Goal: Transaction & Acquisition: Book appointment/travel/reservation

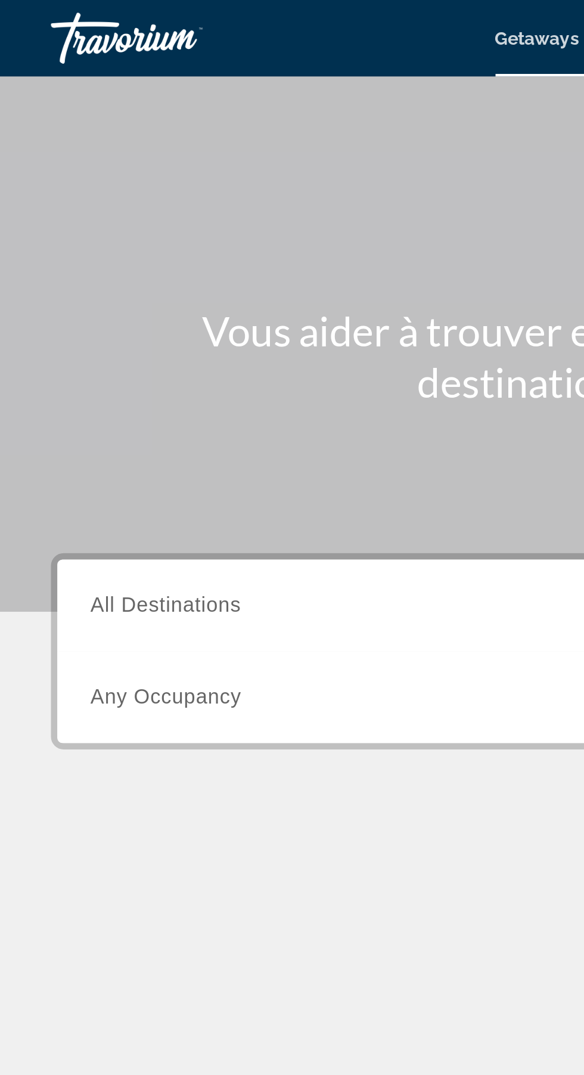
click at [210, 277] on input "Destination All Destinations" at bounding box center [162, 284] width 240 height 14
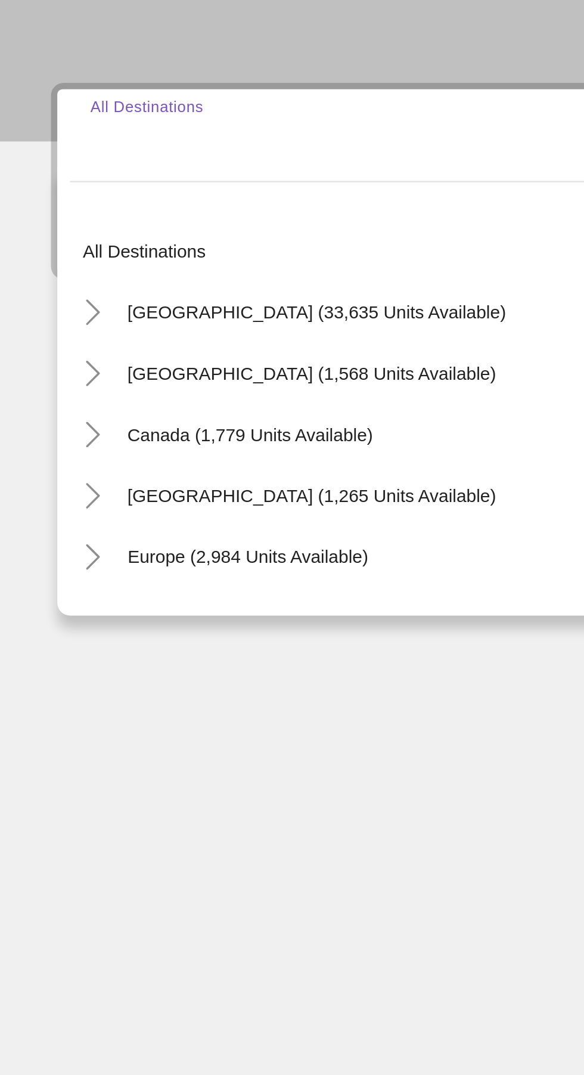
click at [68, 482] on span "Europe (2,984 units available)" at bounding box center [116, 481] width 113 height 10
type input "**********"
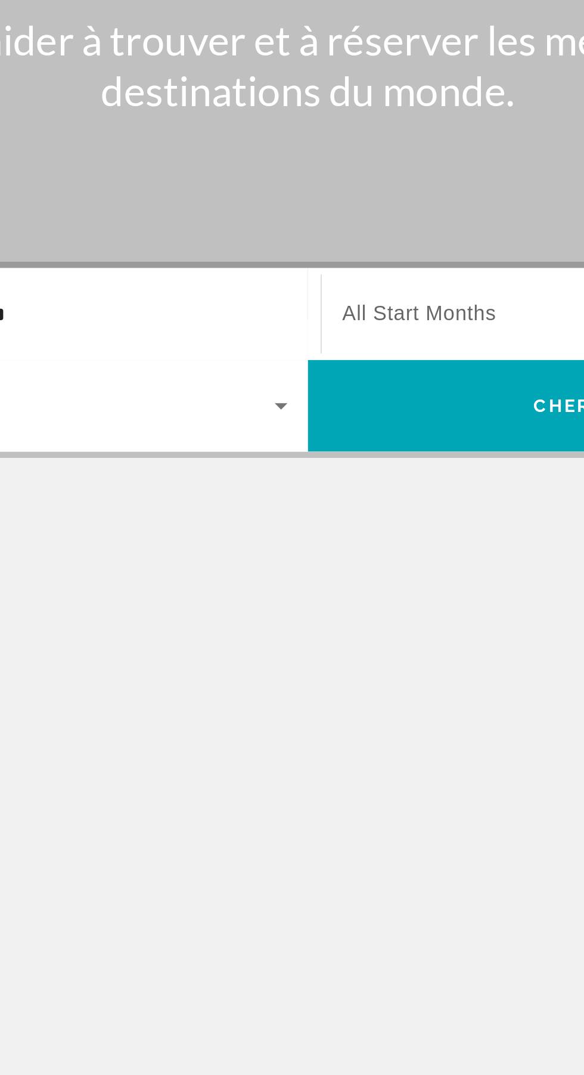
click at [343, 282] on span "All Start Months" at bounding box center [344, 283] width 72 height 10
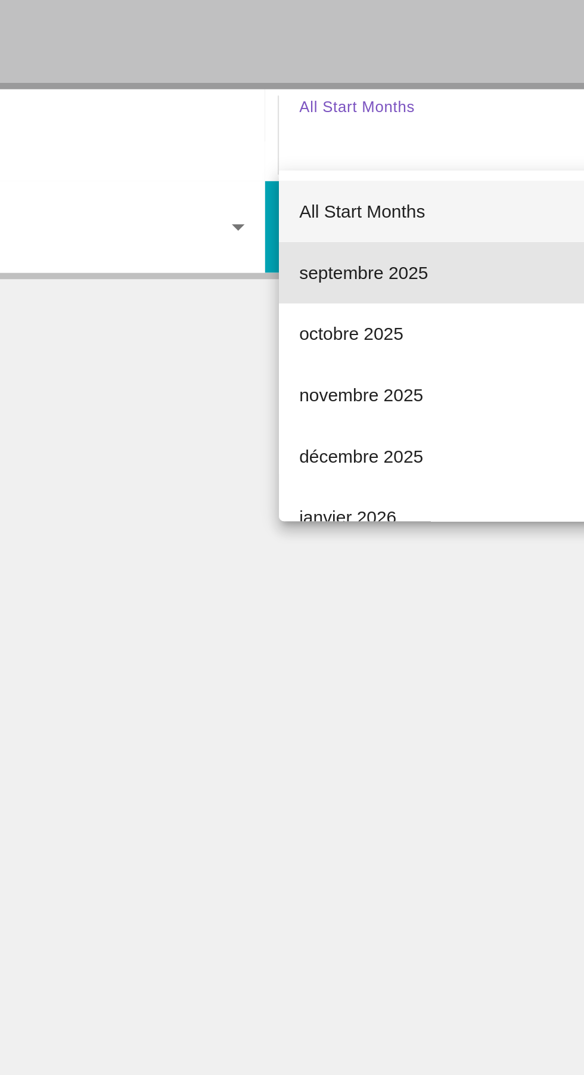
click at [311, 346] on span "septembre 2025" at bounding box center [338, 348] width 60 height 14
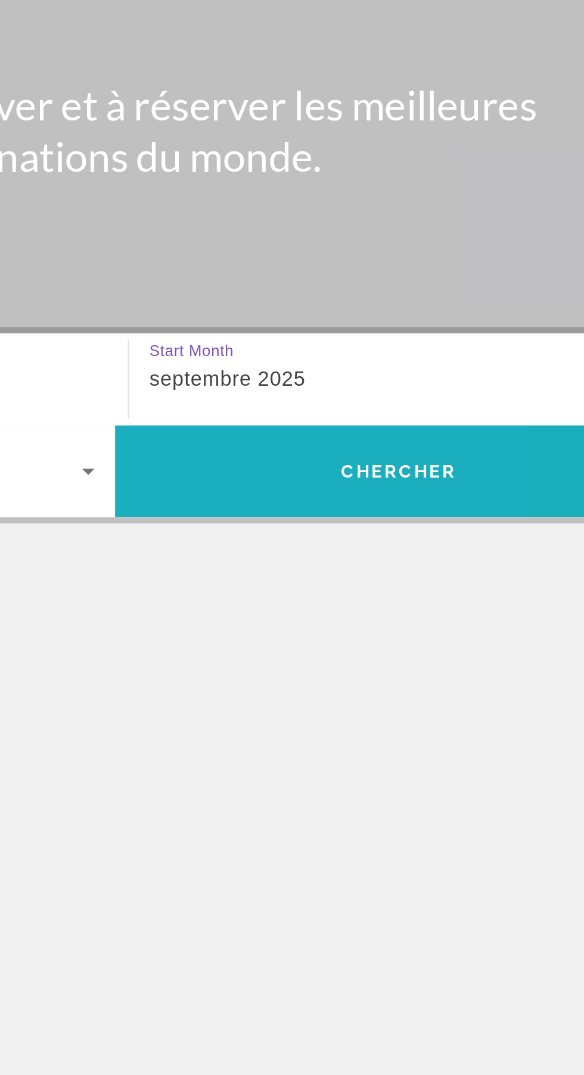
click at [380, 324] on span "Search widget" at bounding box center [424, 326] width 265 height 29
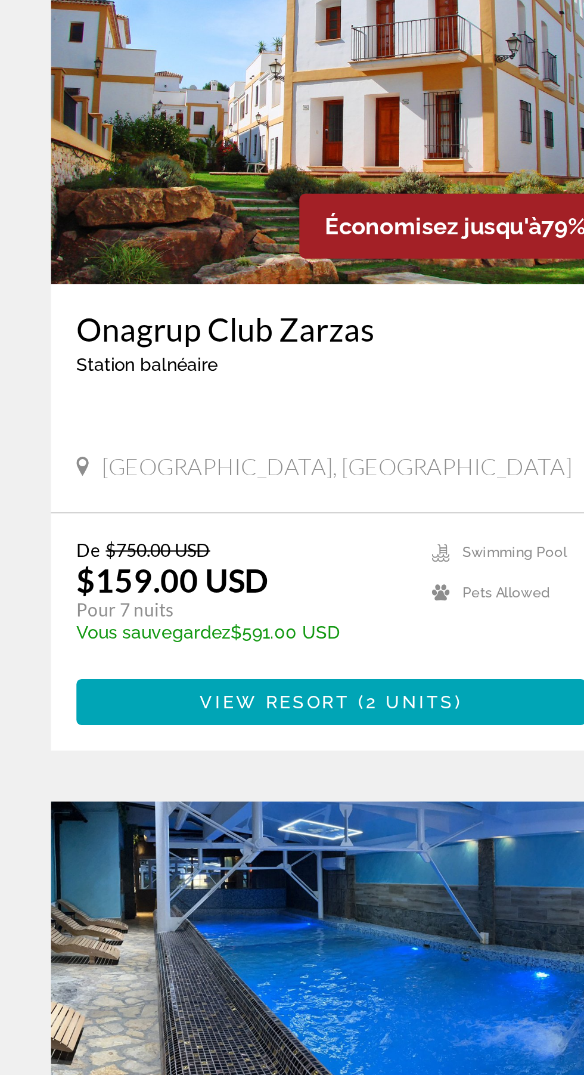
scroll to position [929, 0]
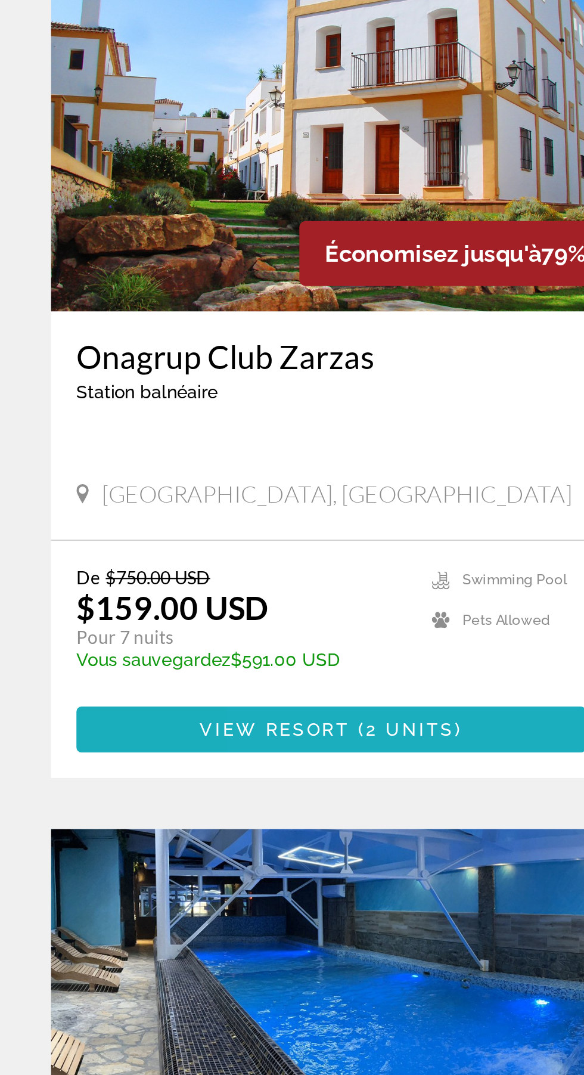
click at [202, 680] on span "Main content" at bounding box center [155, 694] width 239 height 29
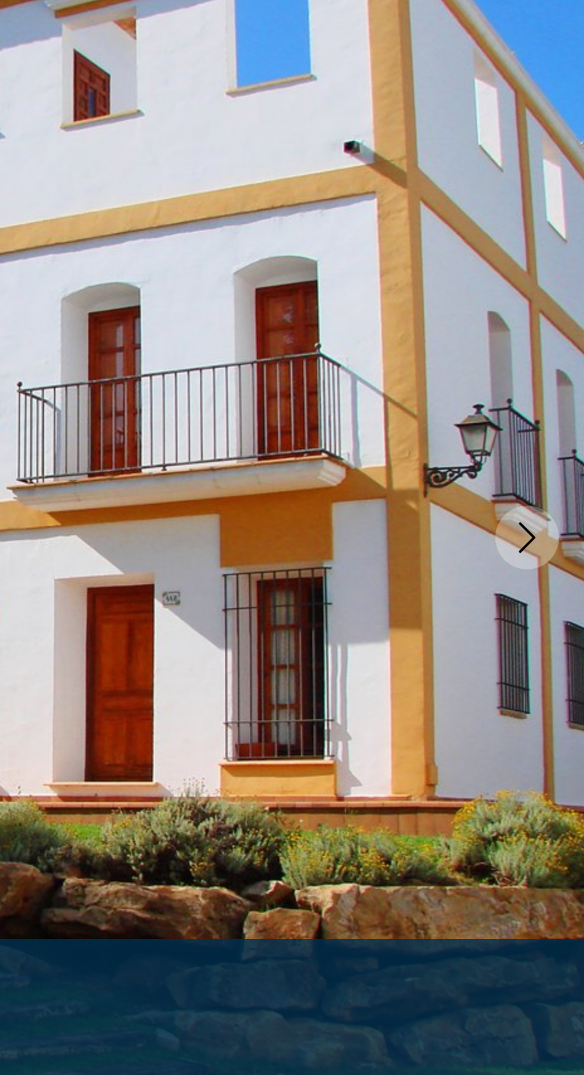
click at [558, 329] on button "Next image" at bounding box center [558, 319] width 30 height 30
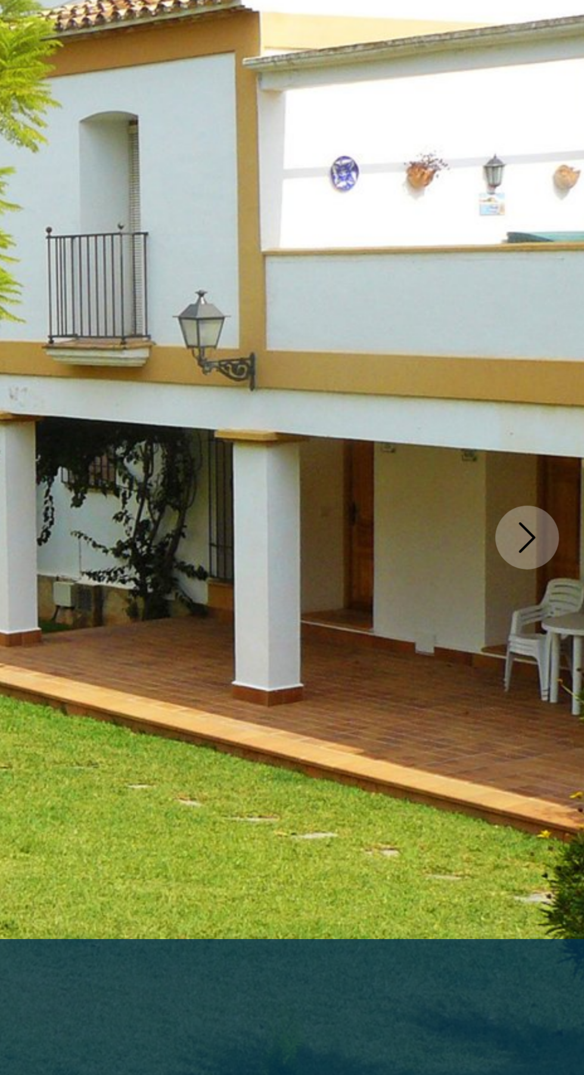
click at [558, 329] on button "Next image" at bounding box center [558, 319] width 30 height 30
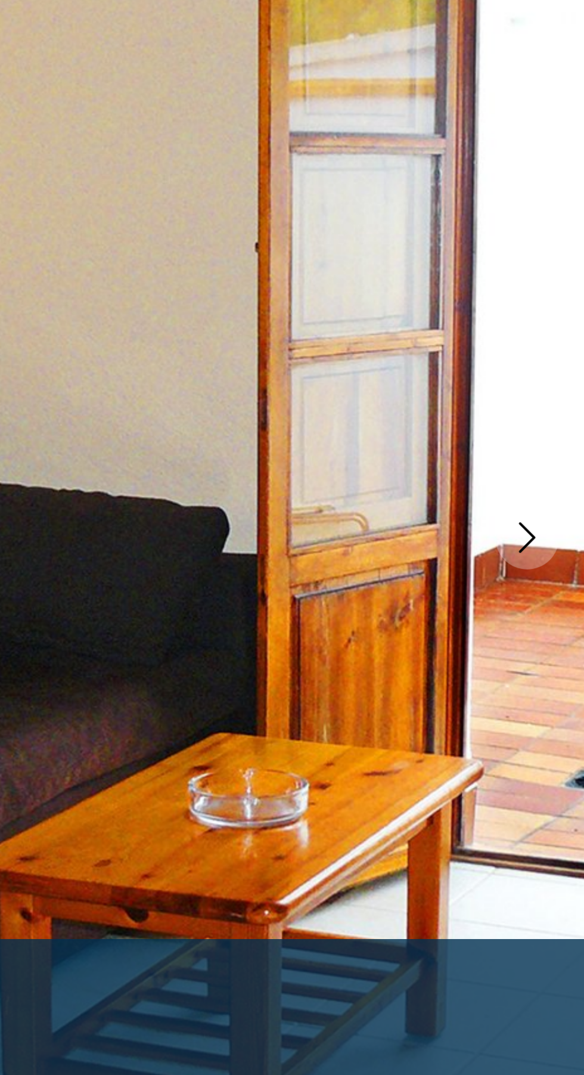
click at [557, 330] on button "Next image" at bounding box center [558, 319] width 30 height 30
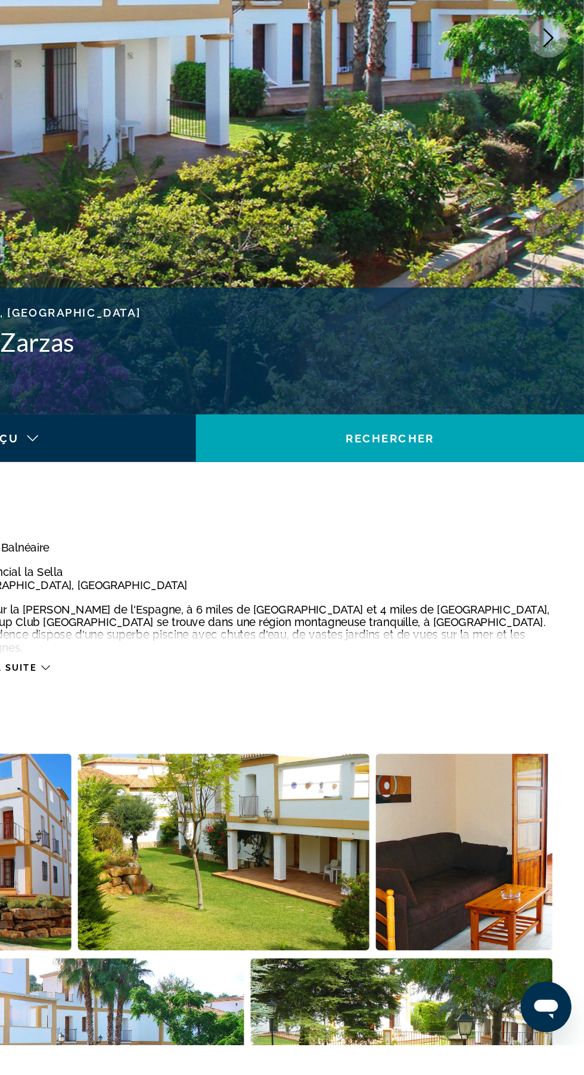
scroll to position [1, 0]
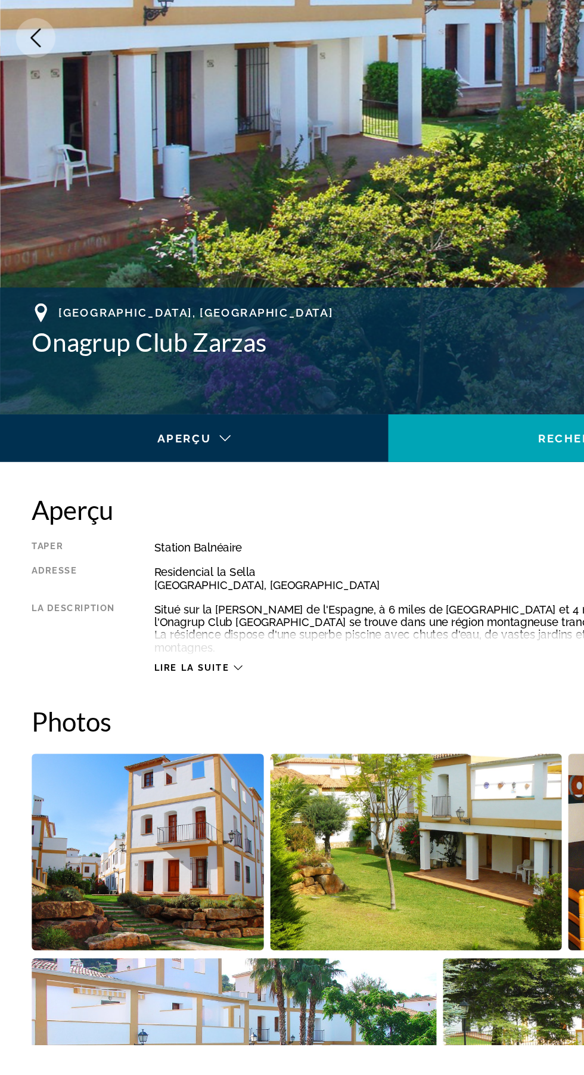
click at [154, 623] on div "Main content" at bounding box center [143, 630] width 267 height 14
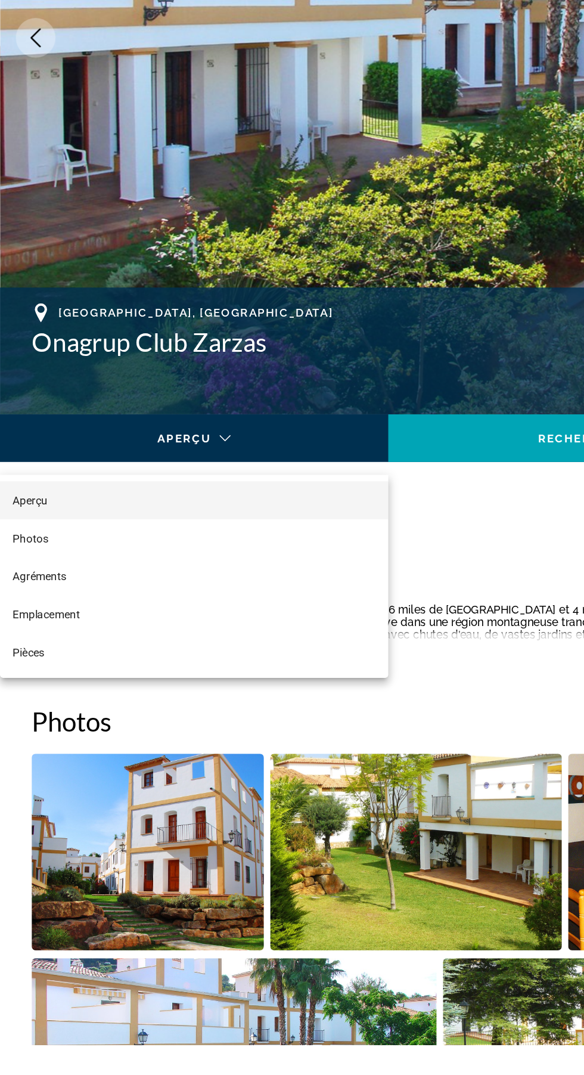
click at [117, 609] on div at bounding box center [292, 537] width 584 height 1075
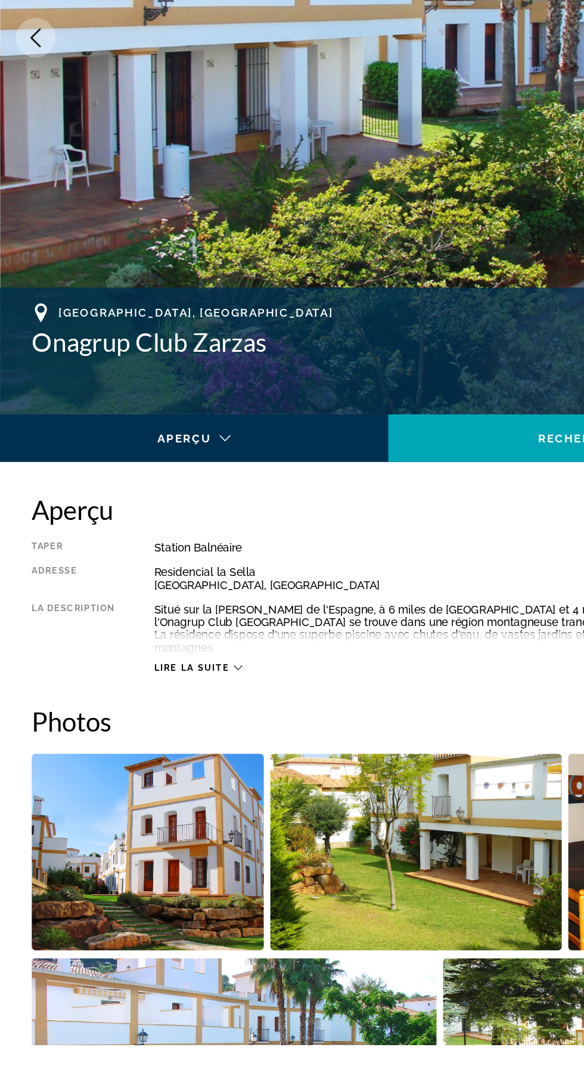
click at [147, 788] on span "Lire la suite" at bounding box center [144, 792] width 57 height 8
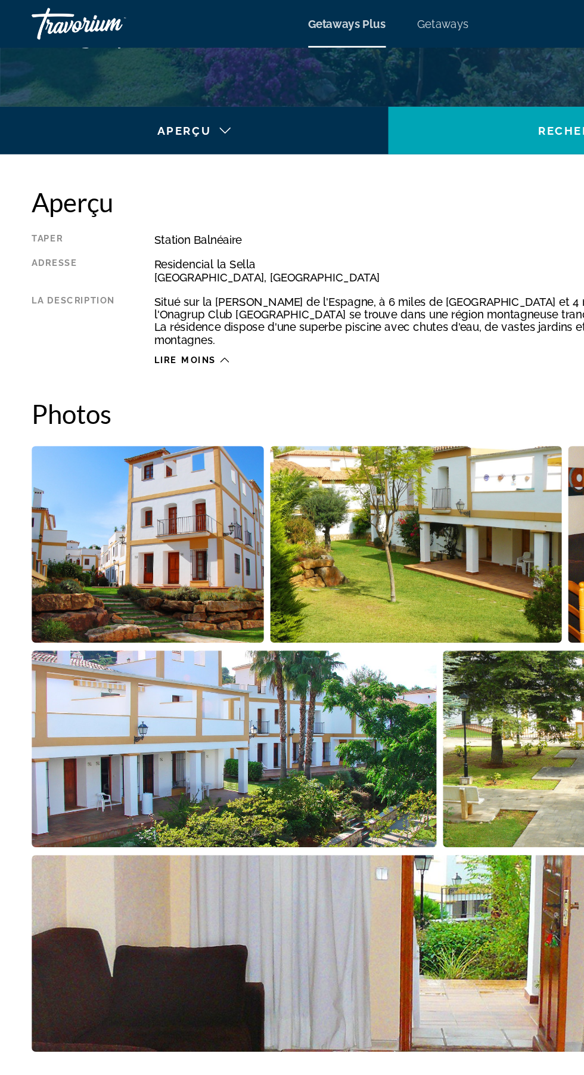
scroll to position [521, 0]
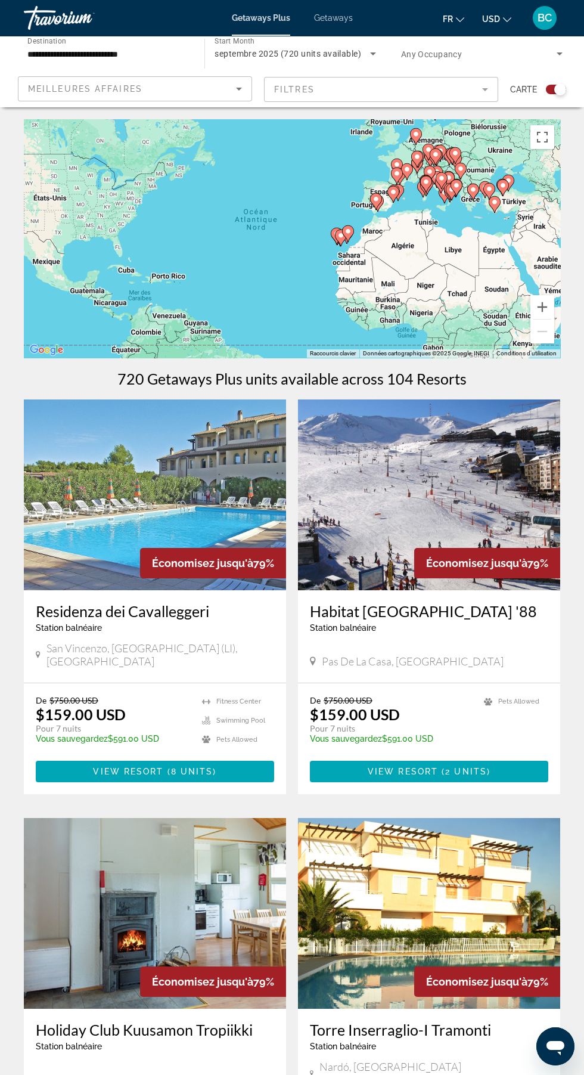
click at [329, 17] on span "Getaways" at bounding box center [333, 18] width 39 height 10
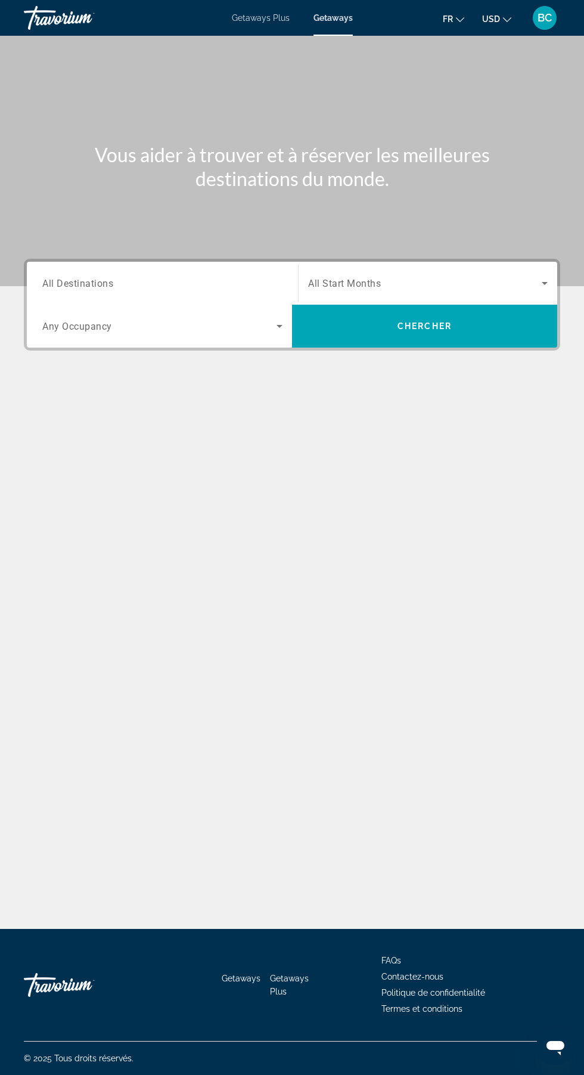
click at [491, 18] on span "USD" at bounding box center [491, 19] width 18 height 10
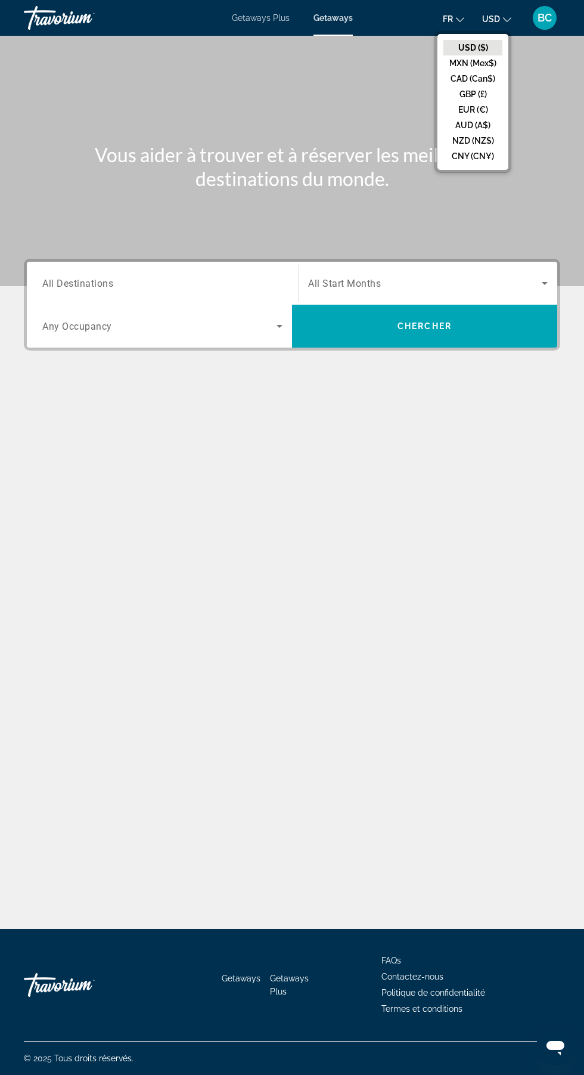
click at [440, 110] on ul "USD ($) MXN (Mex$) CAD (Can$) GBP (£) EUR (€) AUD (A$) NZD (NZ$) CNY (CN¥)" at bounding box center [473, 102] width 71 height 136
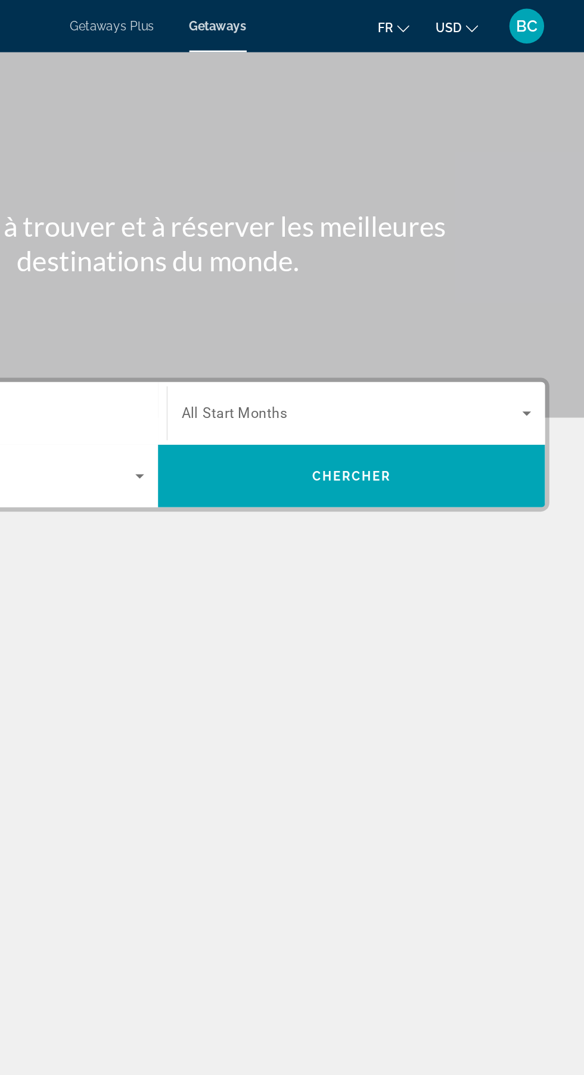
click at [499, 20] on span "USD" at bounding box center [491, 19] width 18 height 10
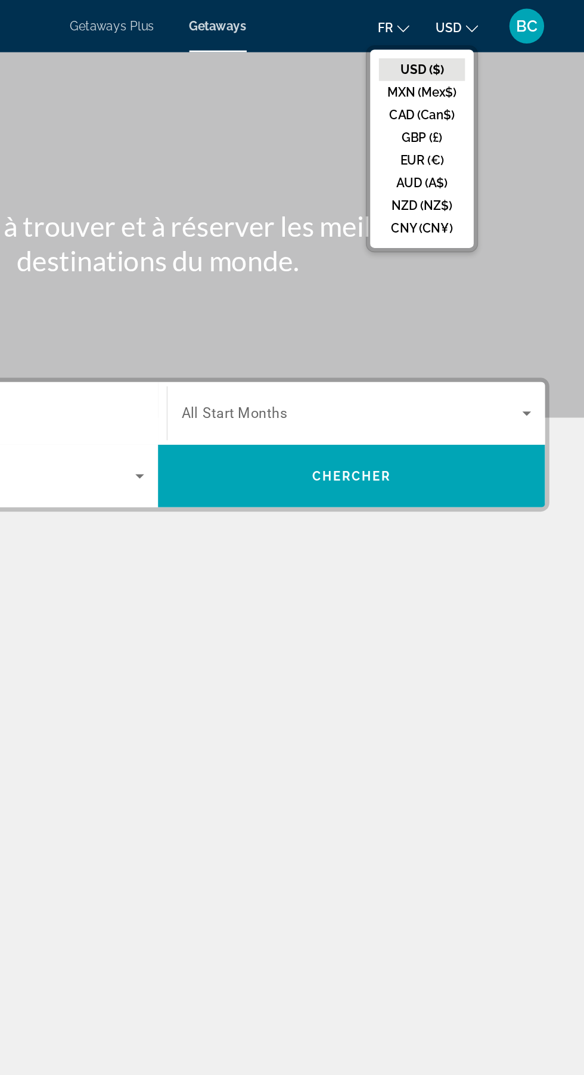
click at [461, 108] on button "EUR (€)" at bounding box center [473, 110] width 59 height 16
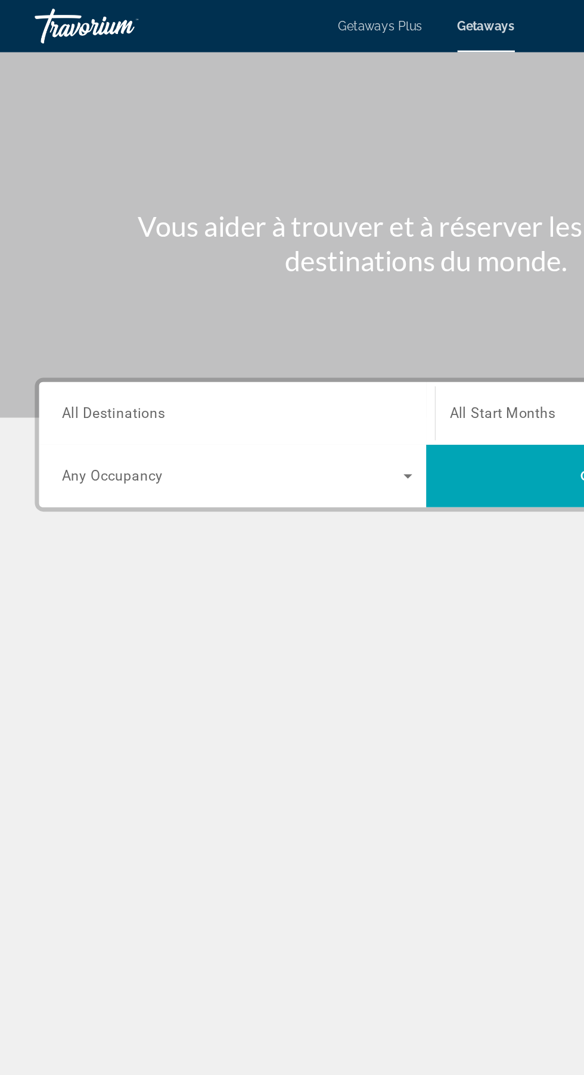
click at [148, 282] on input "Destination All Destinations" at bounding box center [162, 284] width 240 height 14
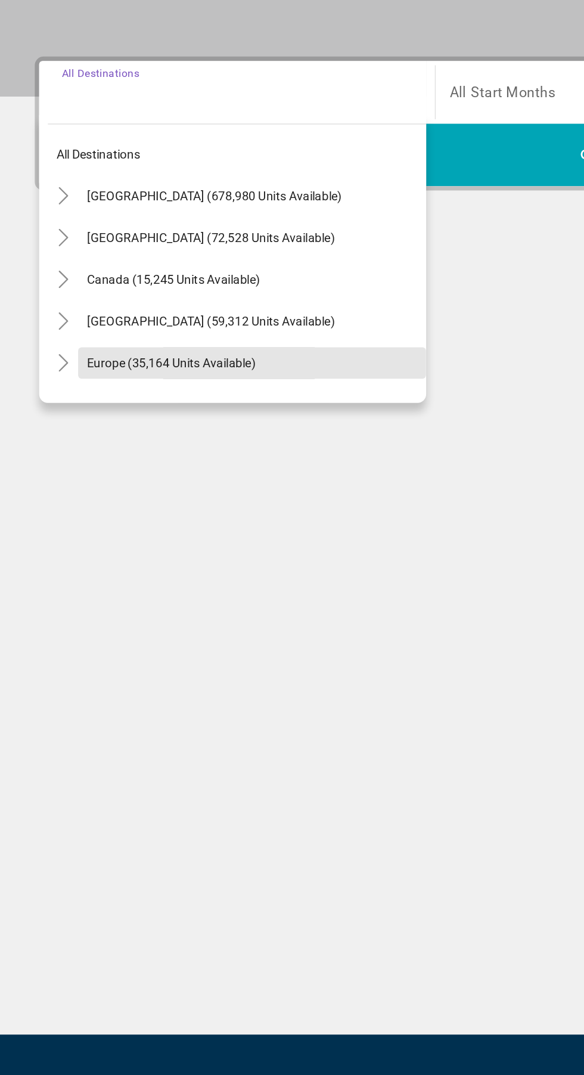
click at [98, 464] on span "Europe (35,164 units available)" at bounding box center [118, 469] width 116 height 10
type input "**********"
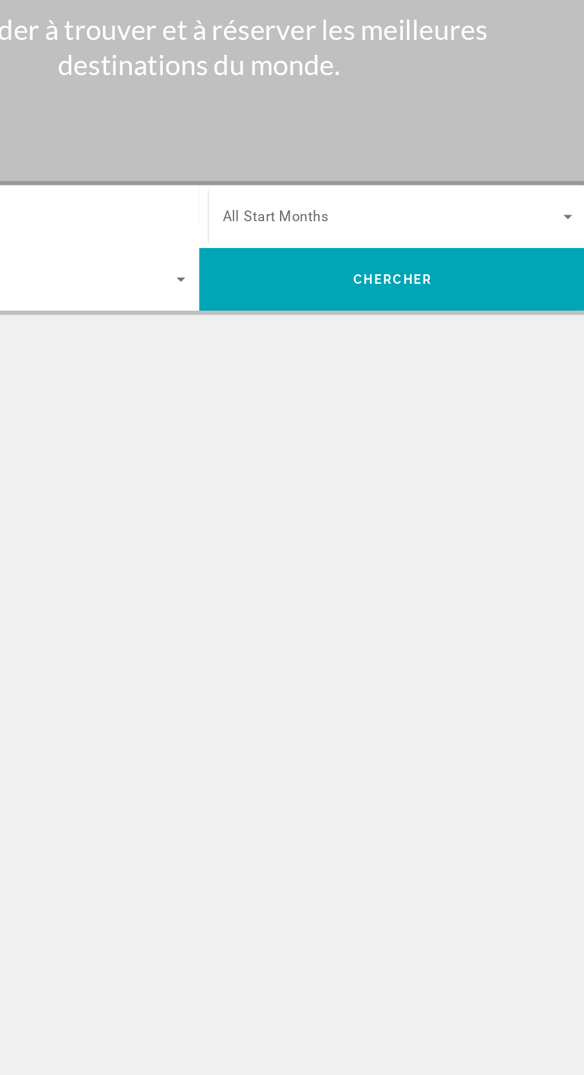
click at [329, 289] on span "Search widget" at bounding box center [425, 283] width 234 height 14
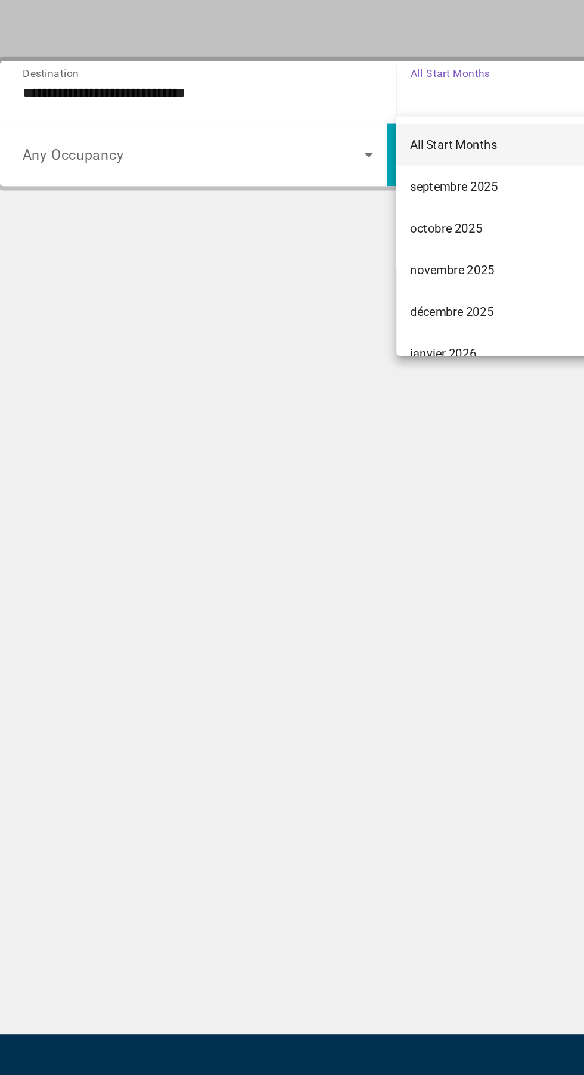
click at [310, 349] on span "septembre 2025" at bounding box center [338, 348] width 60 height 14
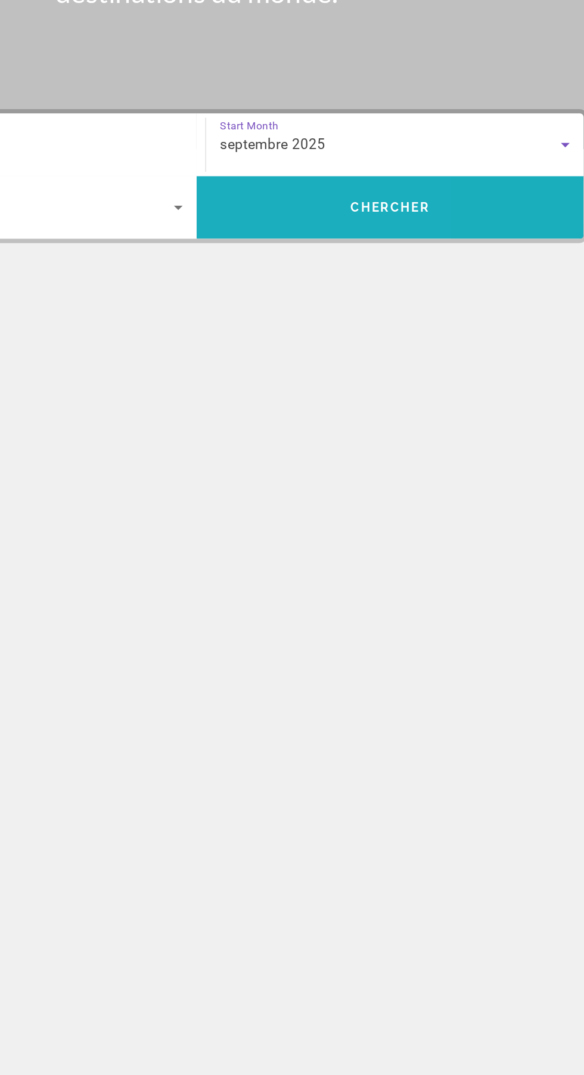
click at [357, 332] on span "Search widget" at bounding box center [424, 326] width 265 height 29
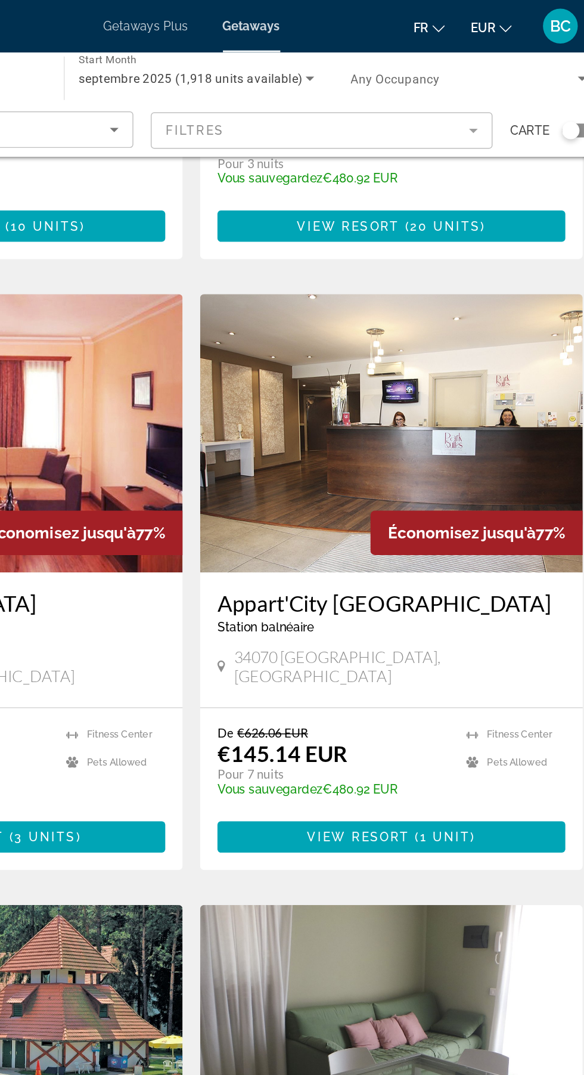
scroll to position [370, 0]
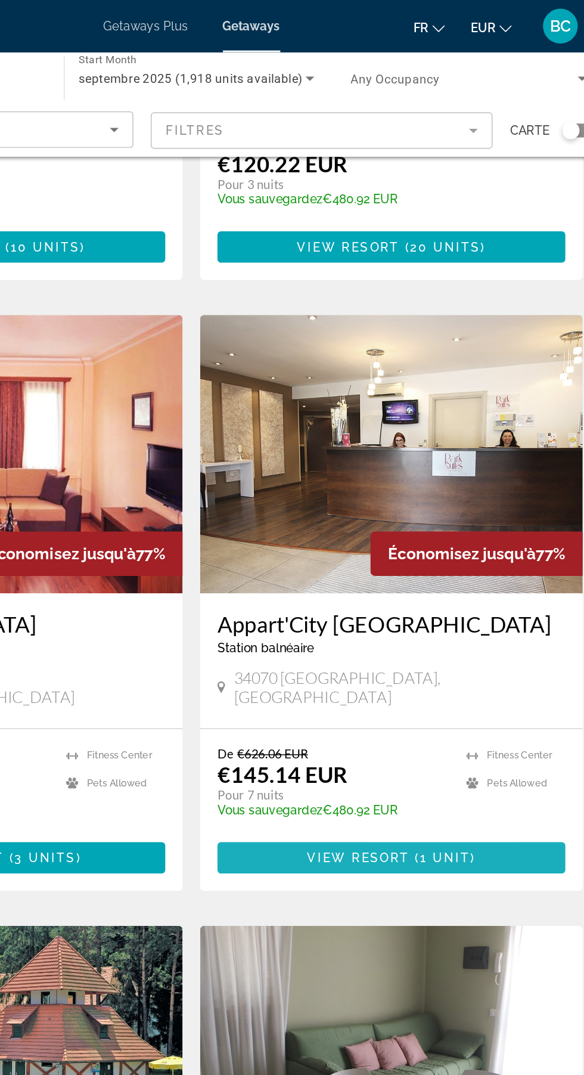
click at [442, 583] on span "( 1 unit )" at bounding box center [464, 588] width 45 height 10
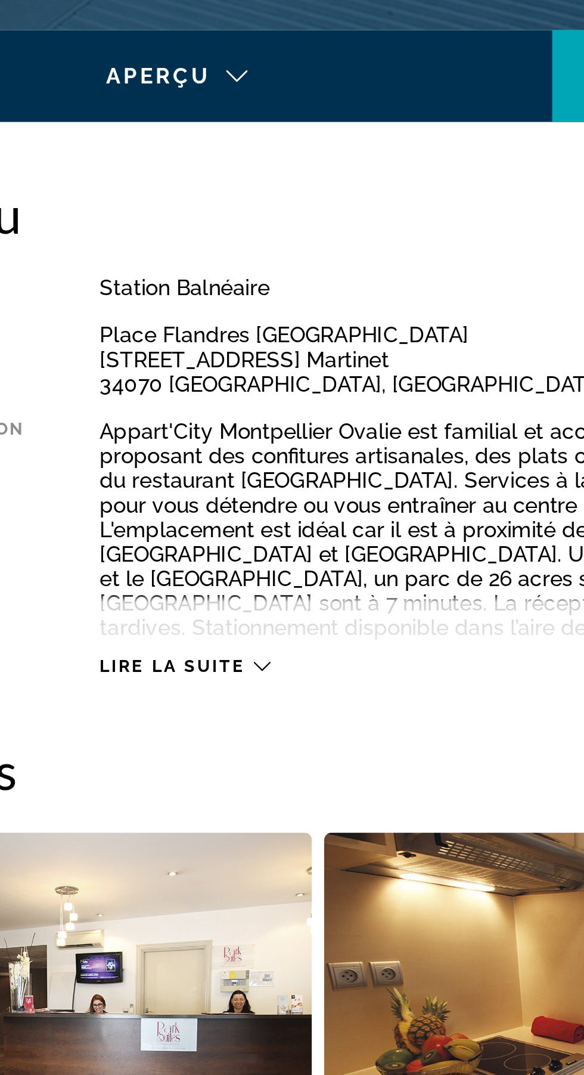
scroll to position [5, 0]
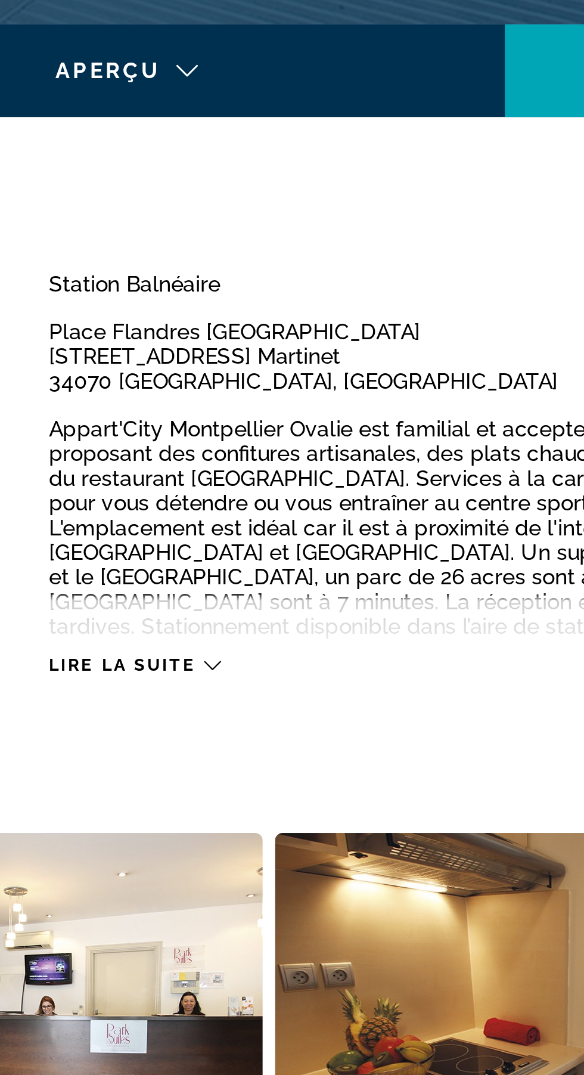
click at [153, 846] on span "Lire la suite" at bounding box center [144, 845] width 57 height 8
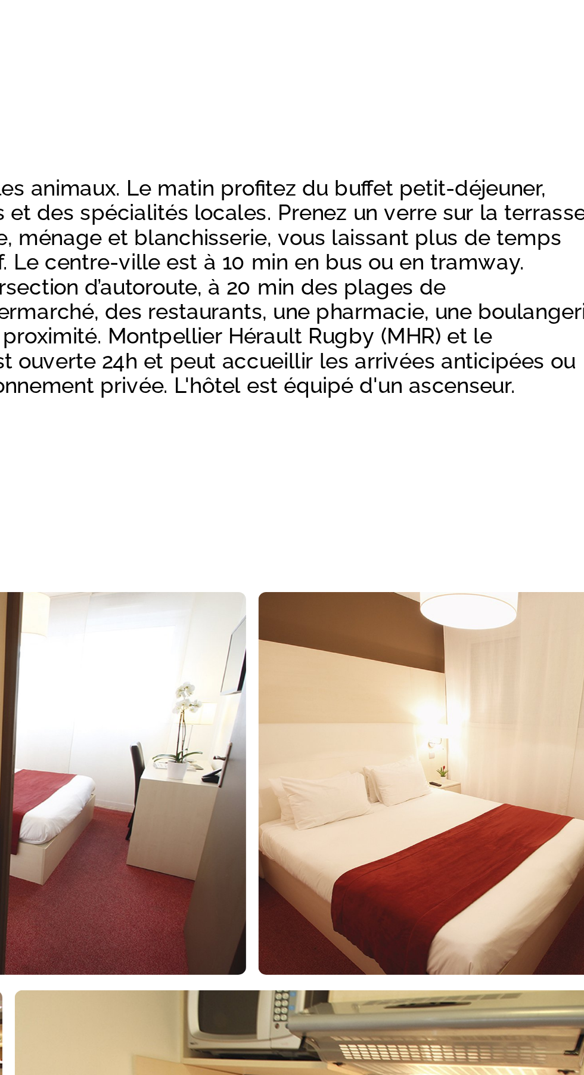
scroll to position [122, 0]
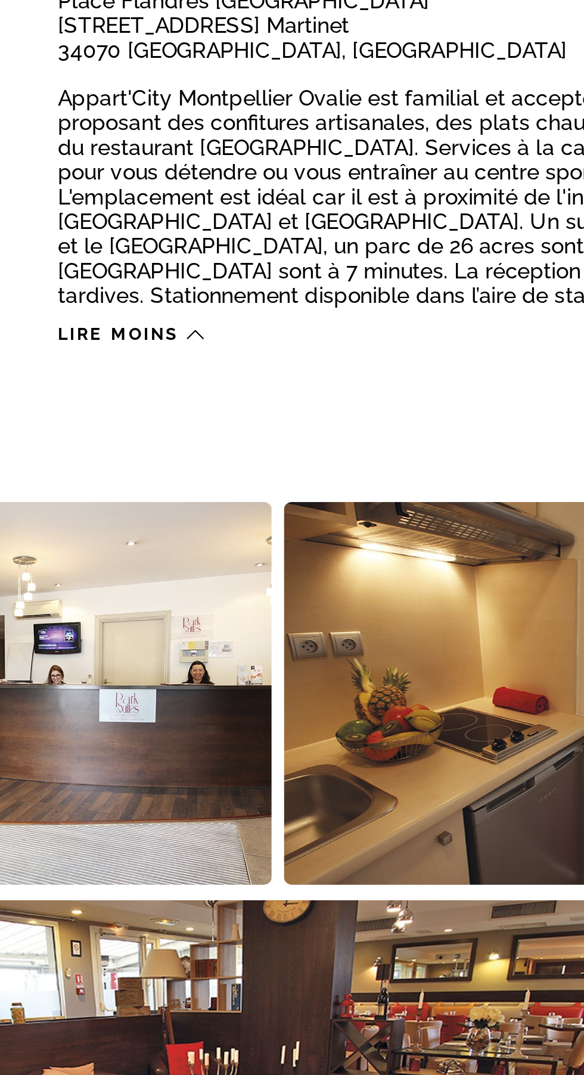
click at [135, 731] on span "Lire moins" at bounding box center [139, 728] width 47 height 8
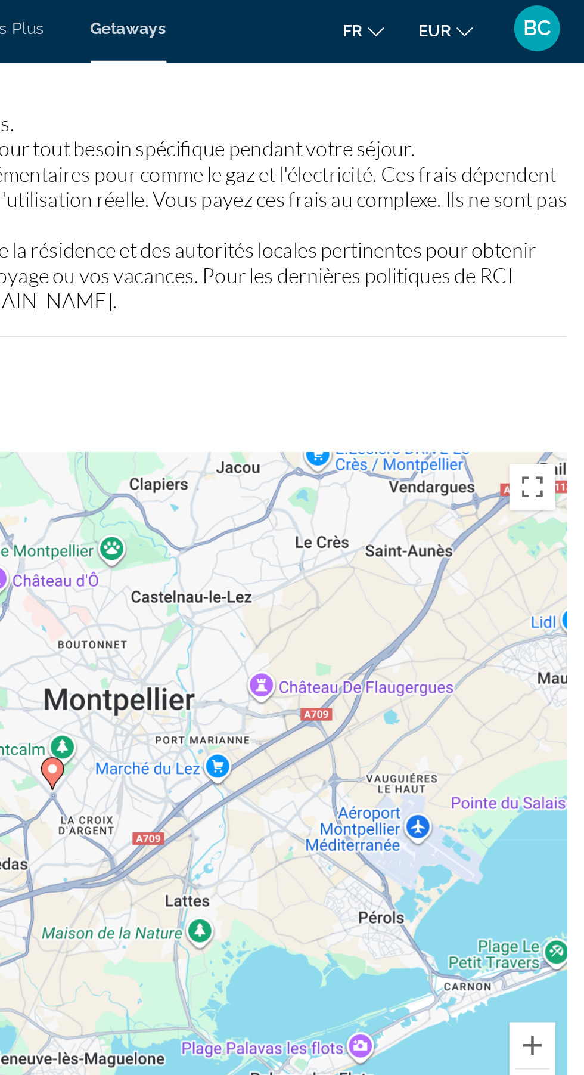
scroll to position [1687, 0]
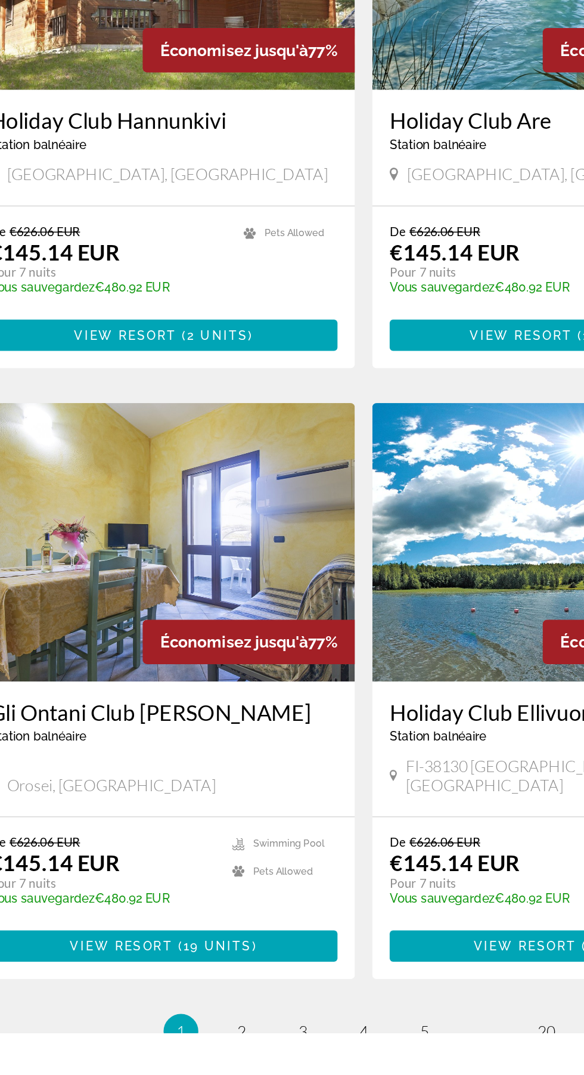
scroll to position [1636, 0]
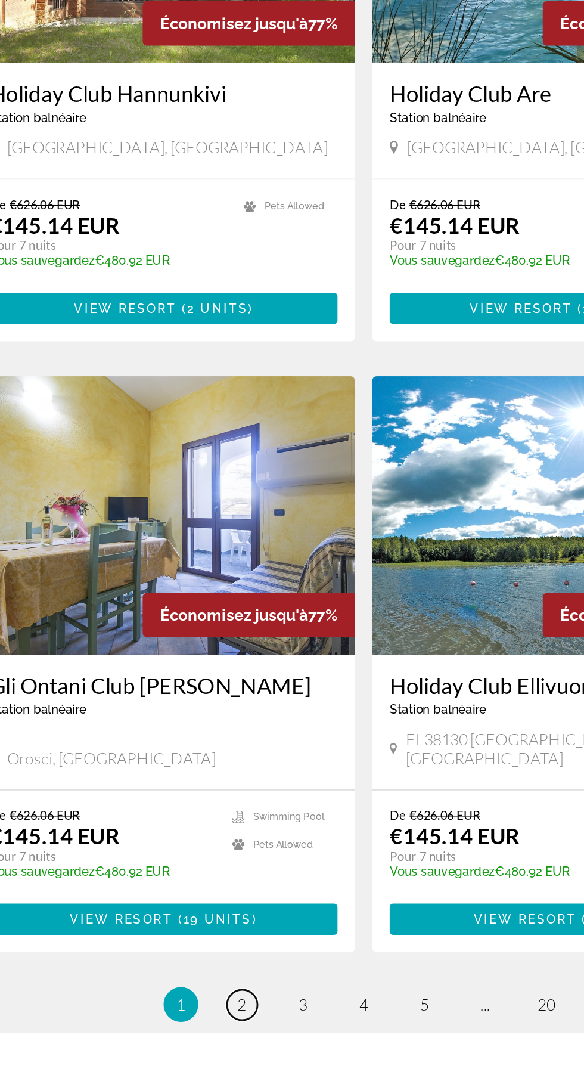
click at [209, 1049] on span "2" at bounding box center [209, 1055] width 6 height 13
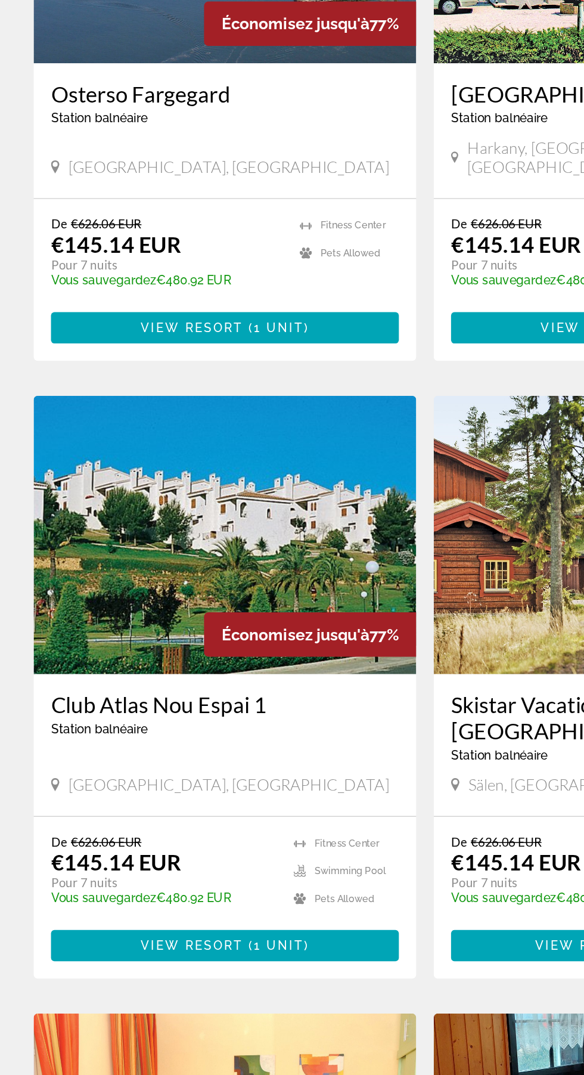
scroll to position [1192, 0]
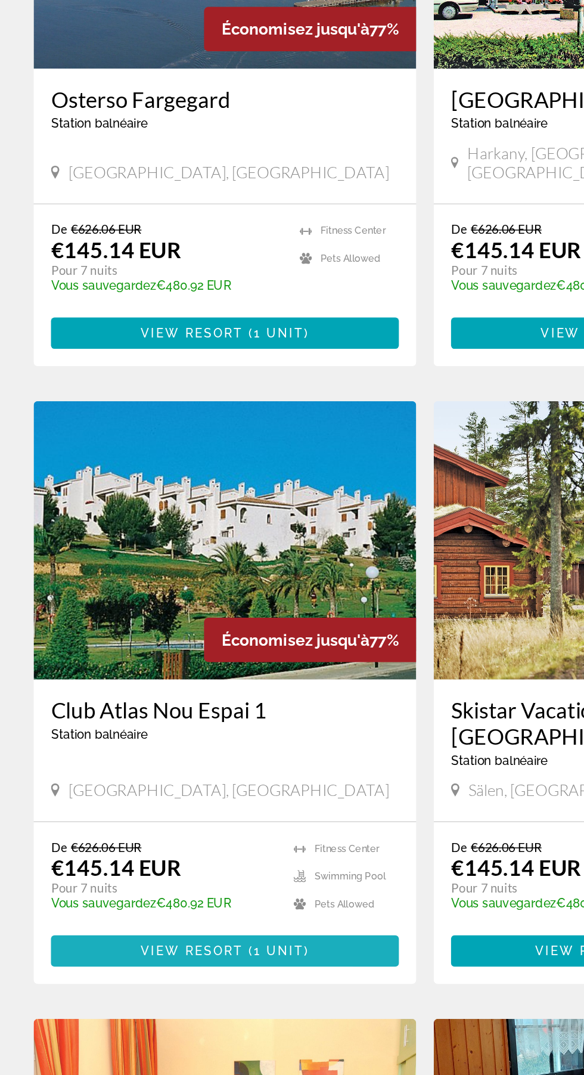
click at [222, 968] on span "Main content" at bounding box center [155, 982] width 239 height 29
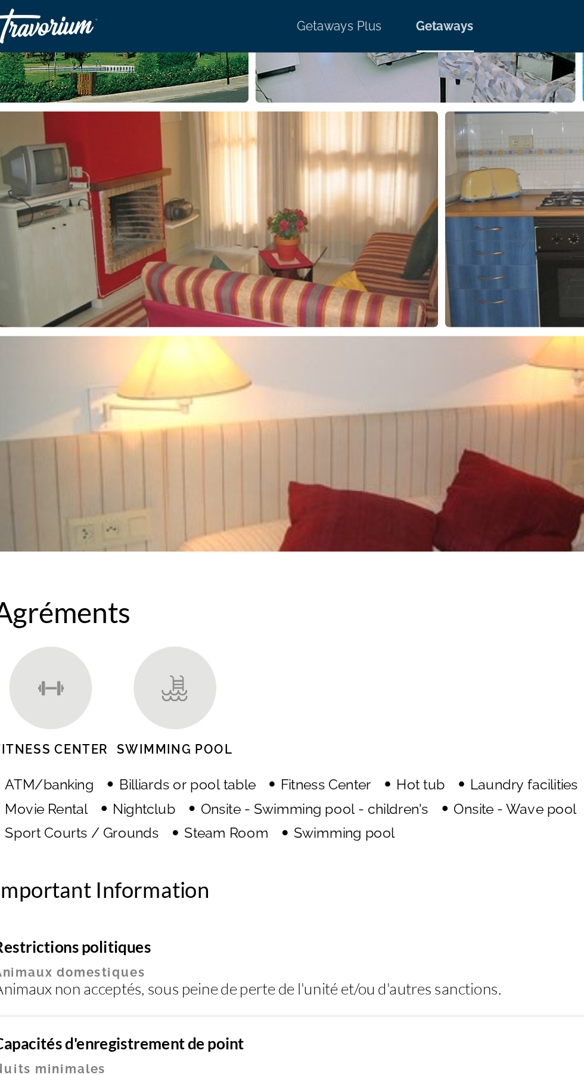
scroll to position [610, 0]
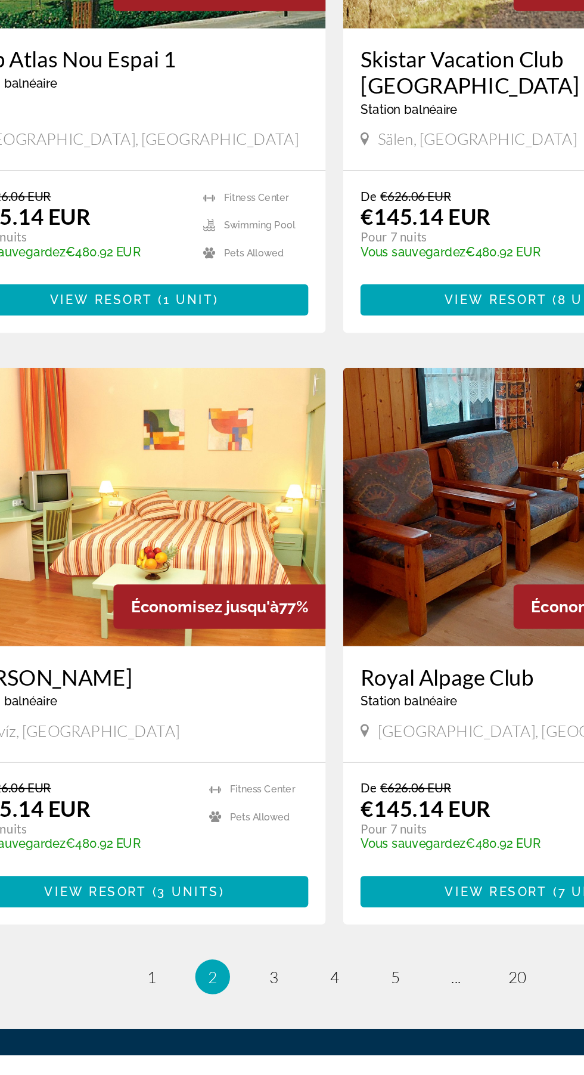
scroll to position [1609, 0]
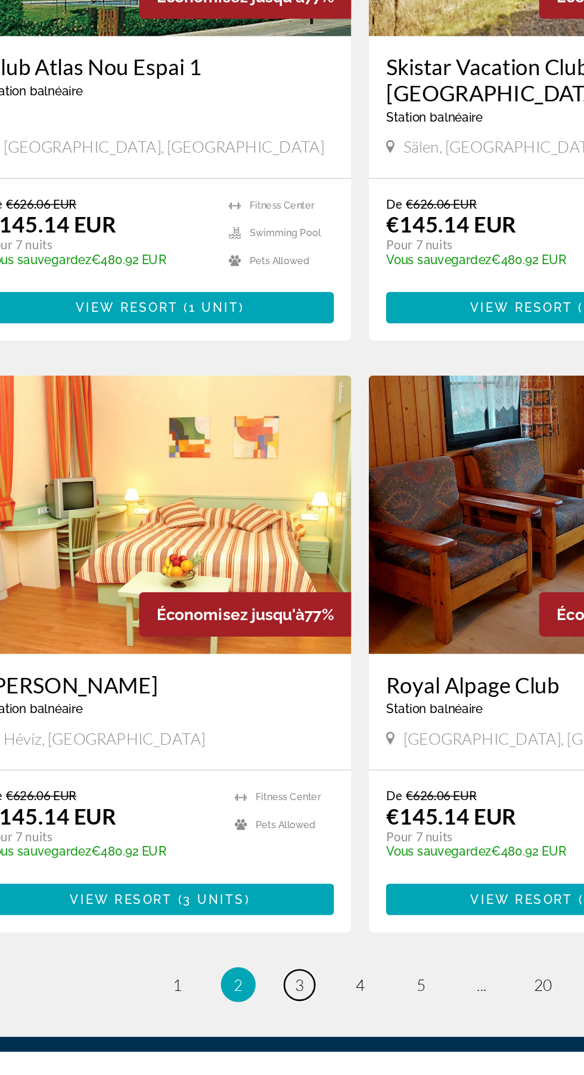
click at [250, 1023] on span "3" at bounding box center [250, 1029] width 6 height 13
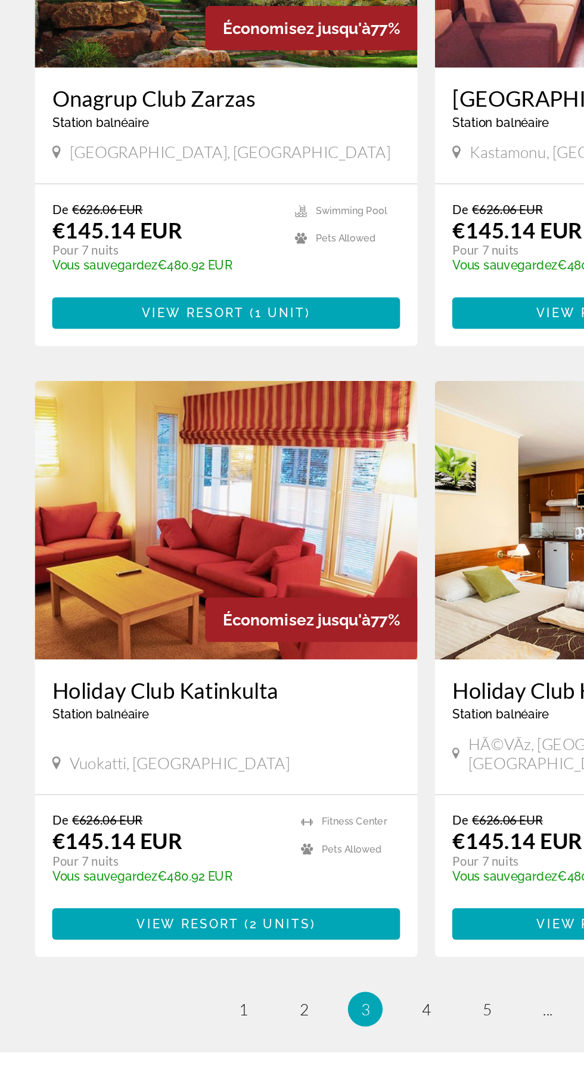
scroll to position [1620, 0]
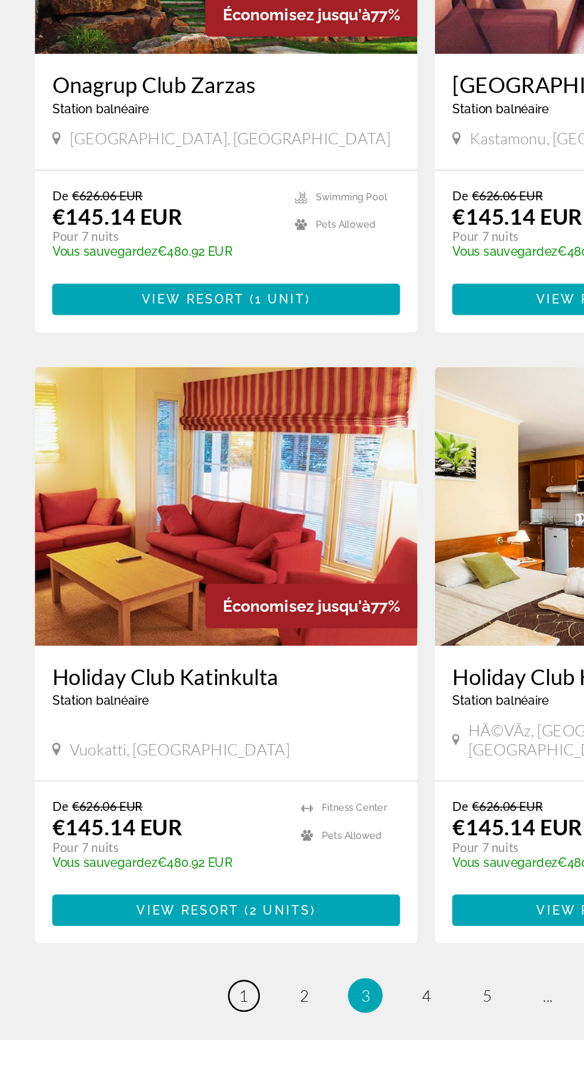
click at [177, 1035] on link "page 1" at bounding box center [167, 1045] width 21 height 21
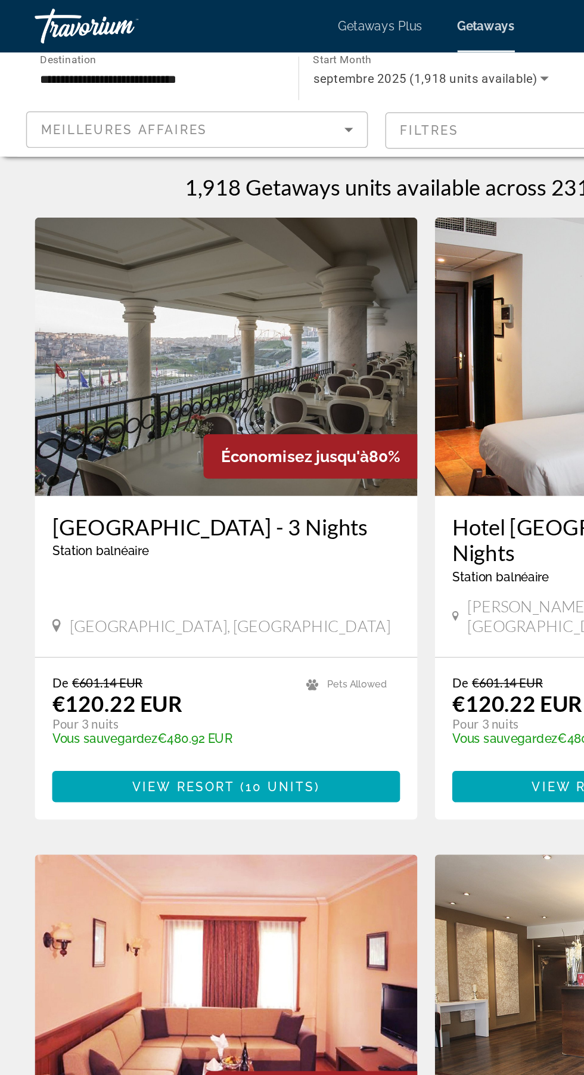
click at [247, 14] on span "Getaways Plus" at bounding box center [261, 18] width 58 height 10
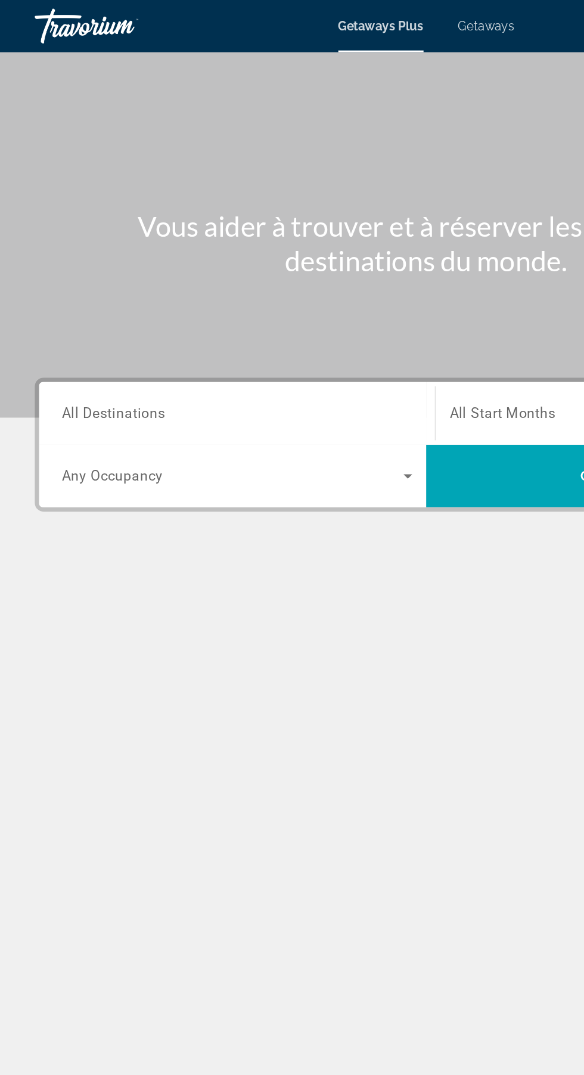
click at [140, 278] on input "Destination All Destinations" at bounding box center [162, 284] width 240 height 14
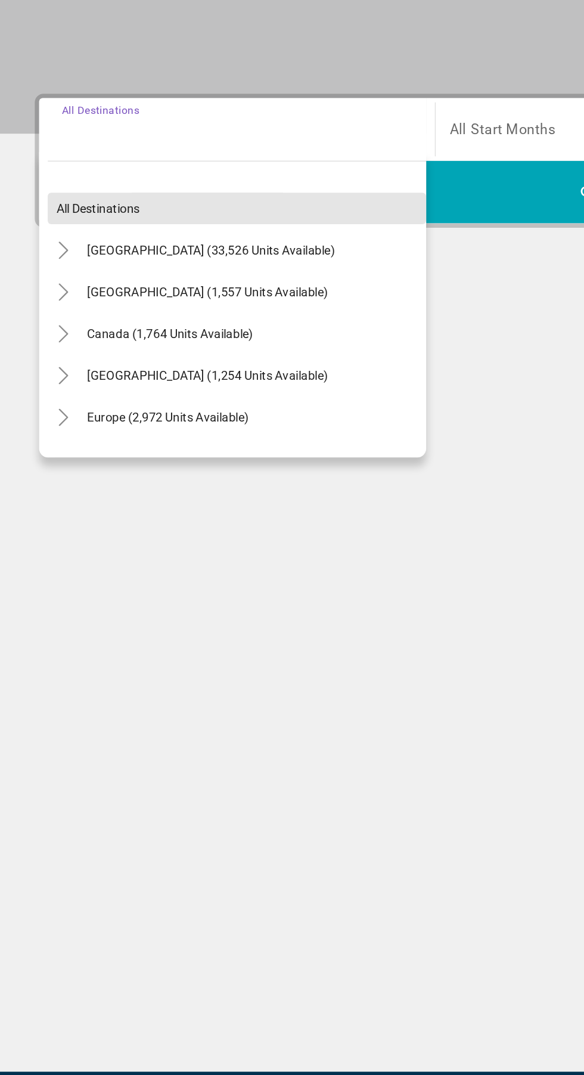
click at [141, 479] on span "Europe (2,972 units available)" at bounding box center [115, 481] width 111 height 10
type input "**********"
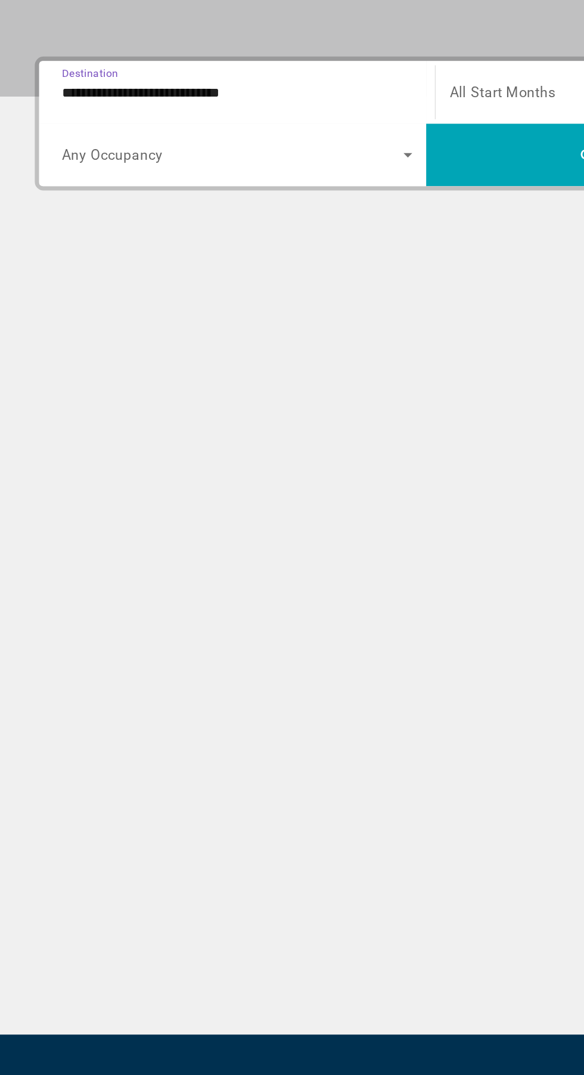
click at [94, 286] on input "**********" at bounding box center [162, 284] width 240 height 14
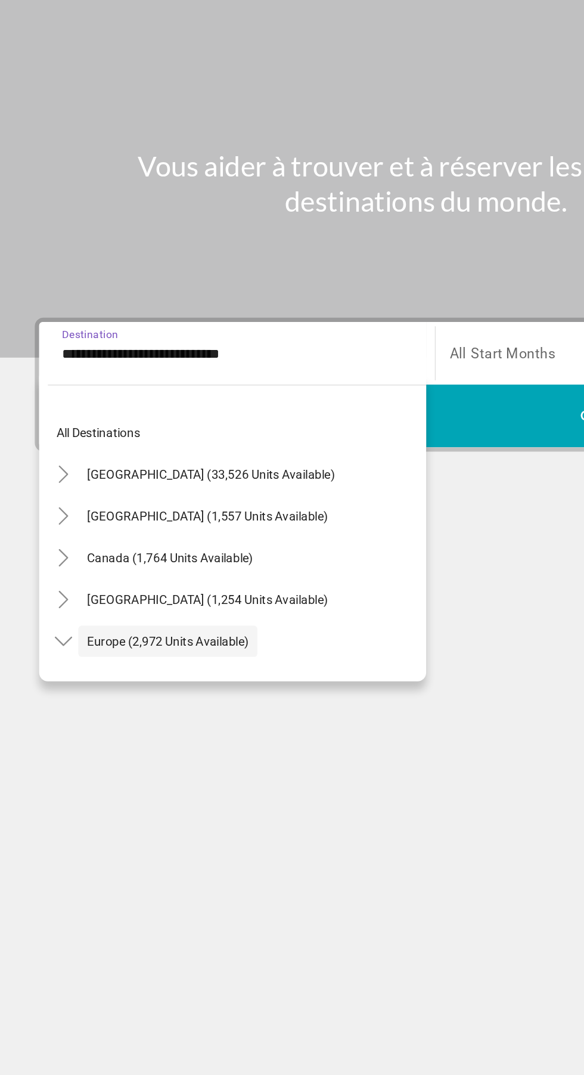
scroll to position [71, 0]
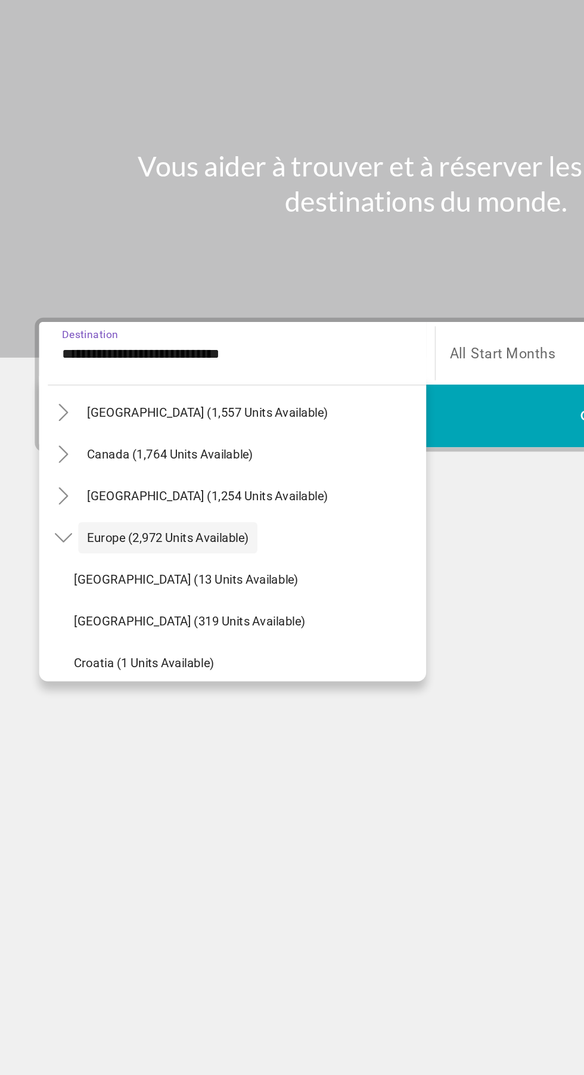
click at [338, 562] on div "**********" at bounding box center [292, 482] width 584 height 893
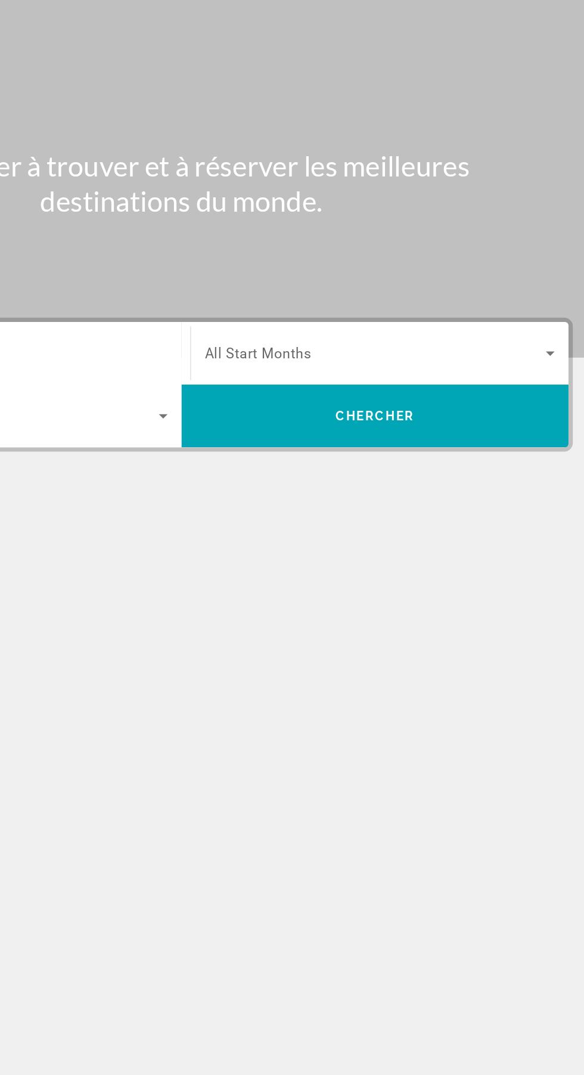
click at [354, 281] on span "All Start Months" at bounding box center [344, 283] width 73 height 11
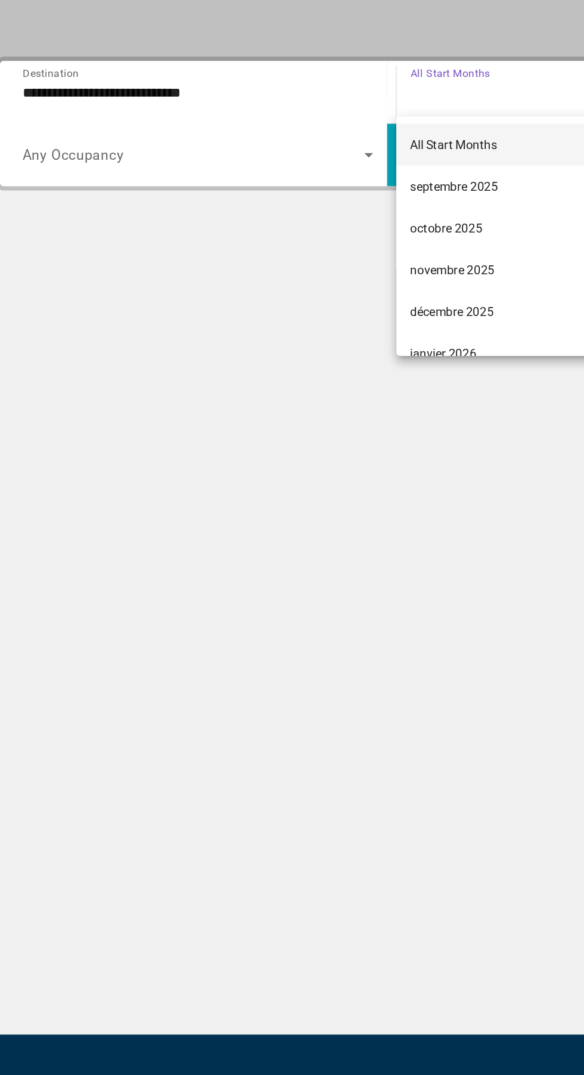
click at [315, 352] on span "septembre 2025" at bounding box center [338, 348] width 60 height 14
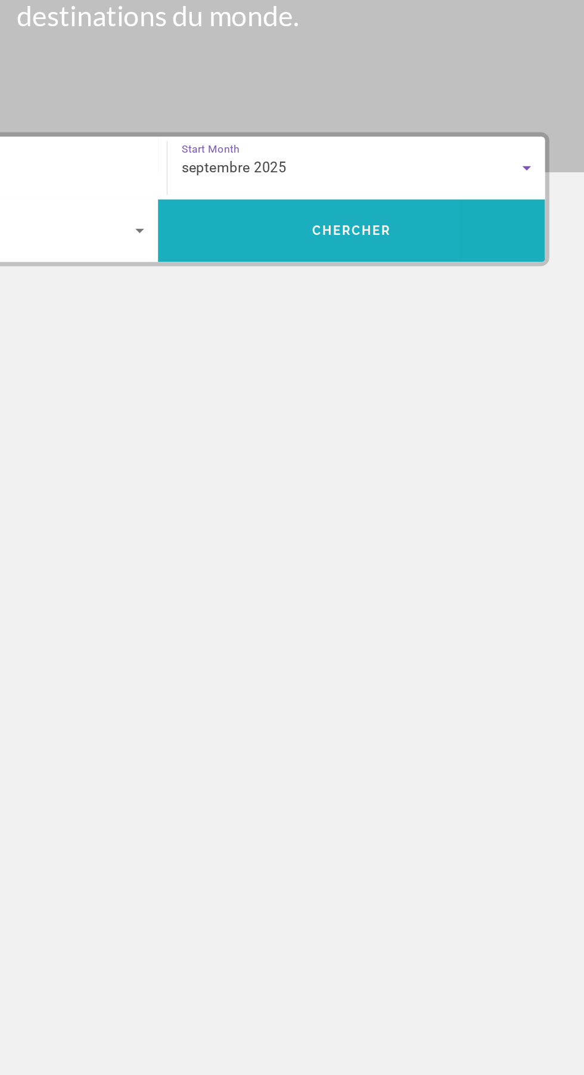
click at [373, 321] on span "Search widget" at bounding box center [424, 326] width 265 height 29
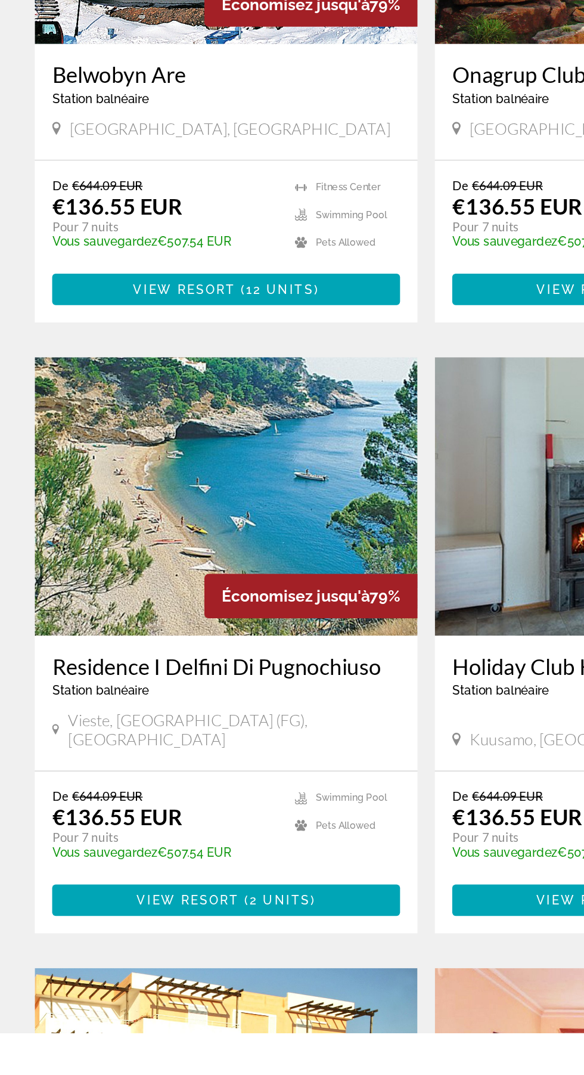
scroll to position [193, 0]
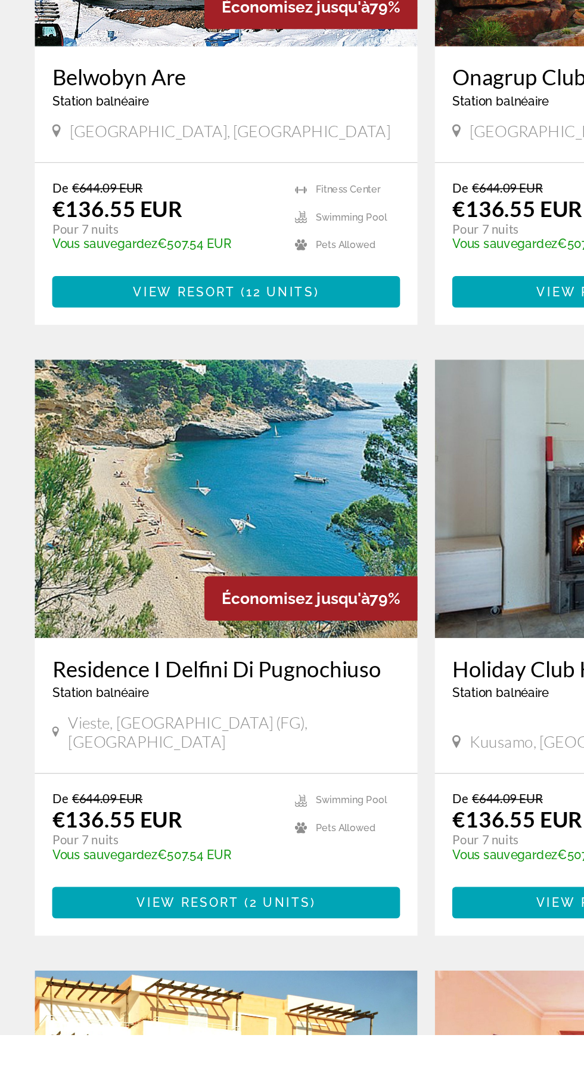
click at [234, 979] on span "Main content" at bounding box center [155, 984] width 239 height 29
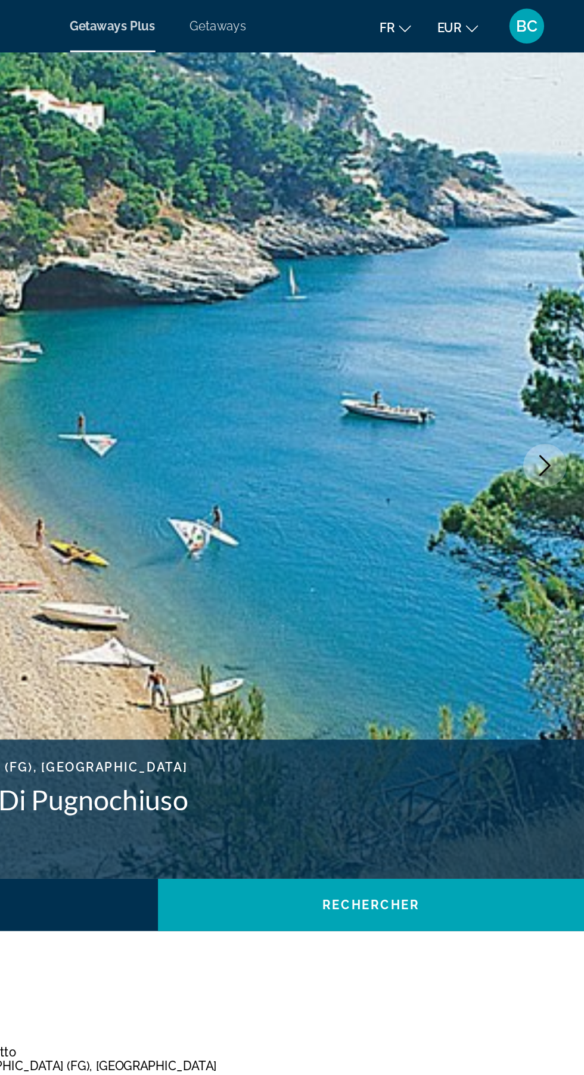
click at [550, 313] on button "Next image" at bounding box center [558, 319] width 30 height 30
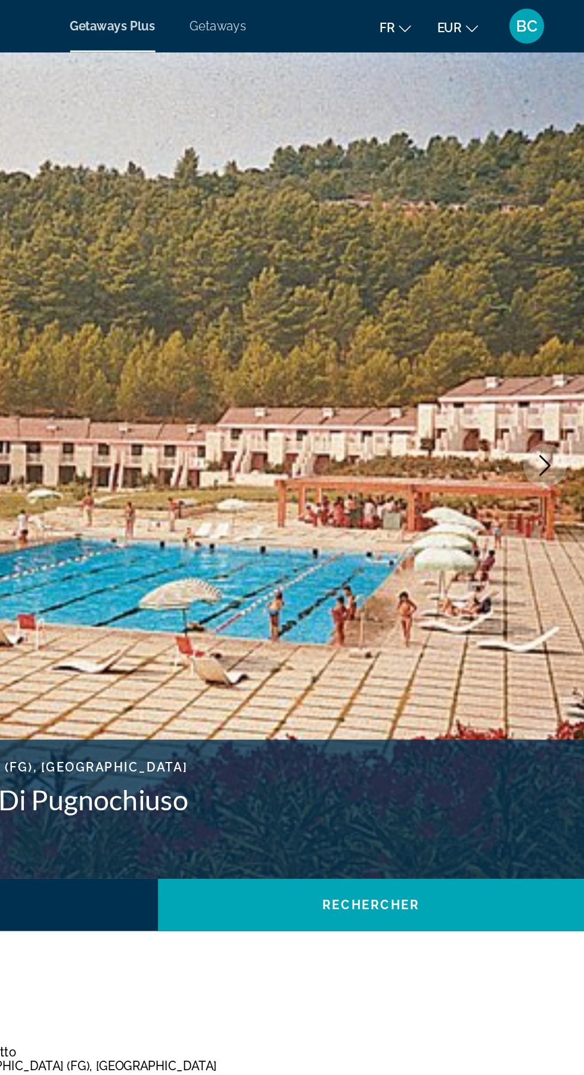
click at [558, 322] on icon "Next image" at bounding box center [558, 319] width 8 height 14
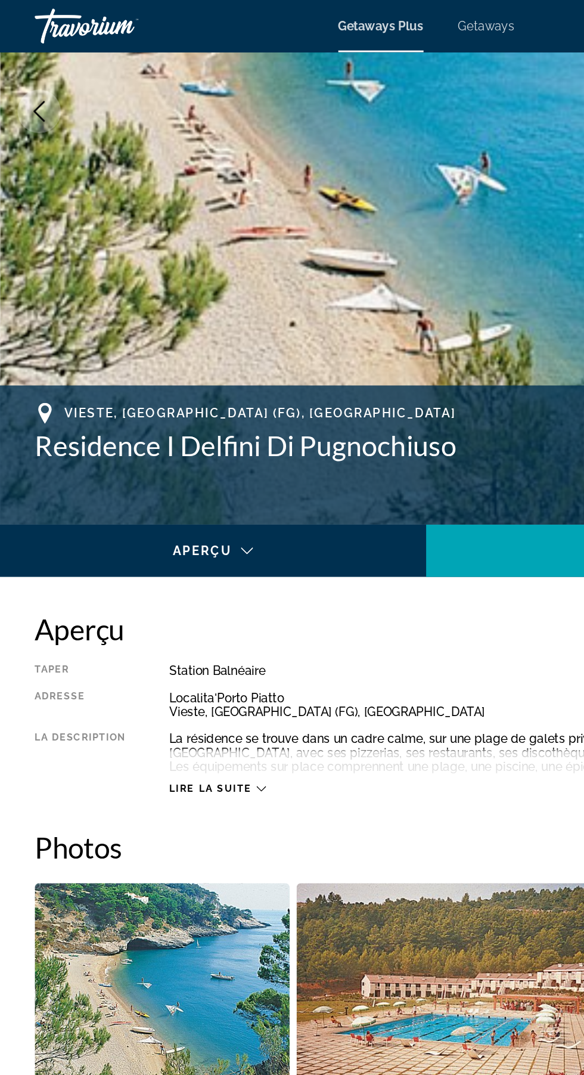
scroll to position [182, 0]
